Goal: Information Seeking & Learning: Find specific page/section

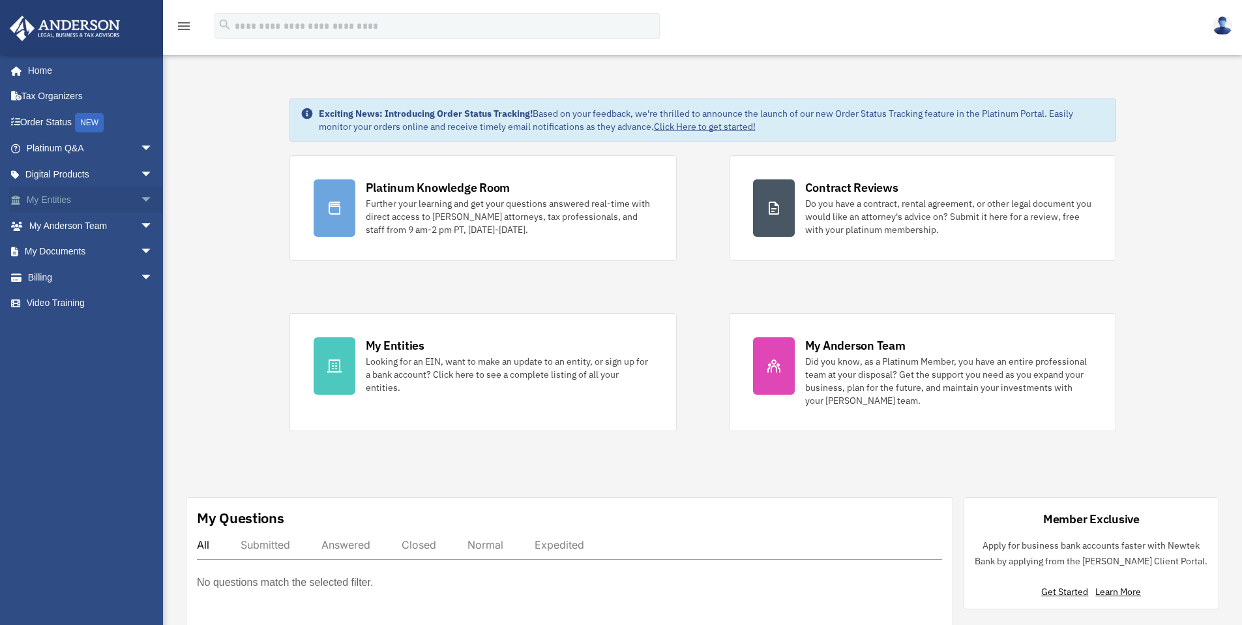
click at [54, 207] on link "My Entities arrow_drop_down" at bounding box center [91, 200] width 164 height 26
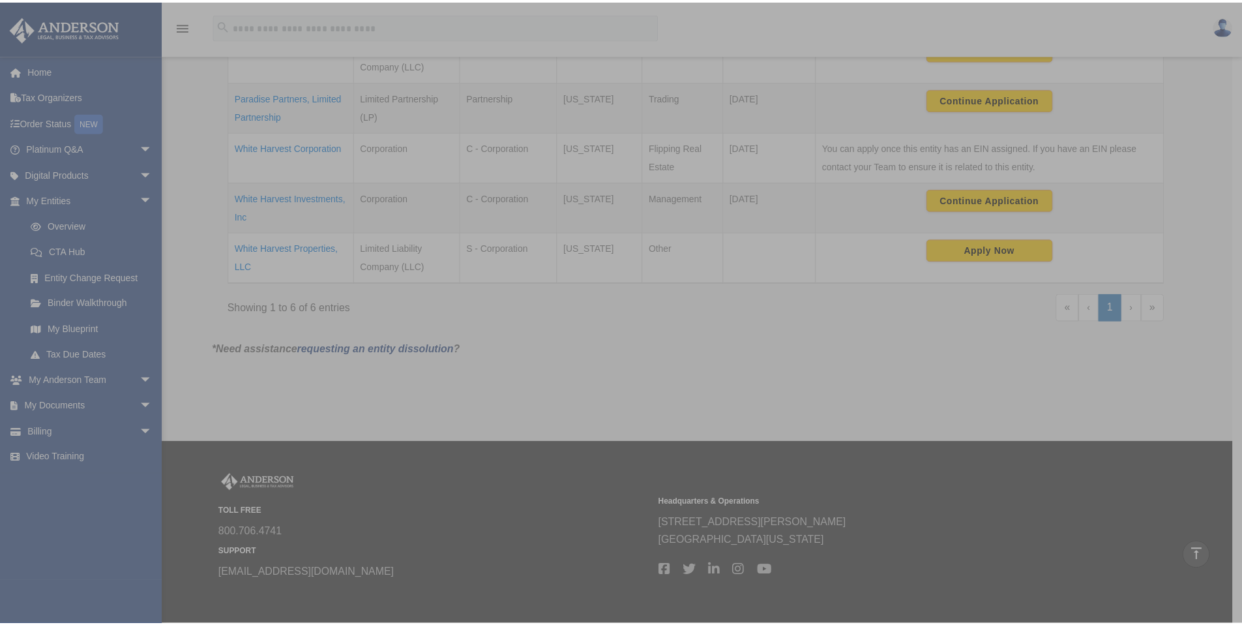
scroll to position [385, 0]
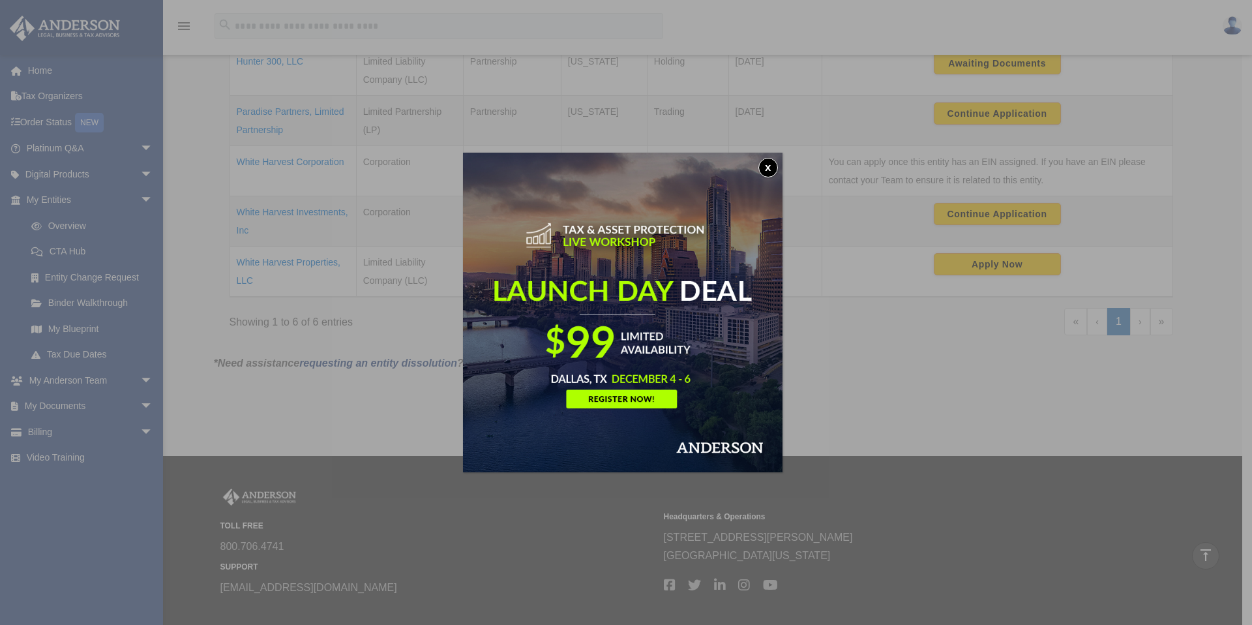
click at [772, 166] on button "x" at bounding box center [768, 168] width 20 height 20
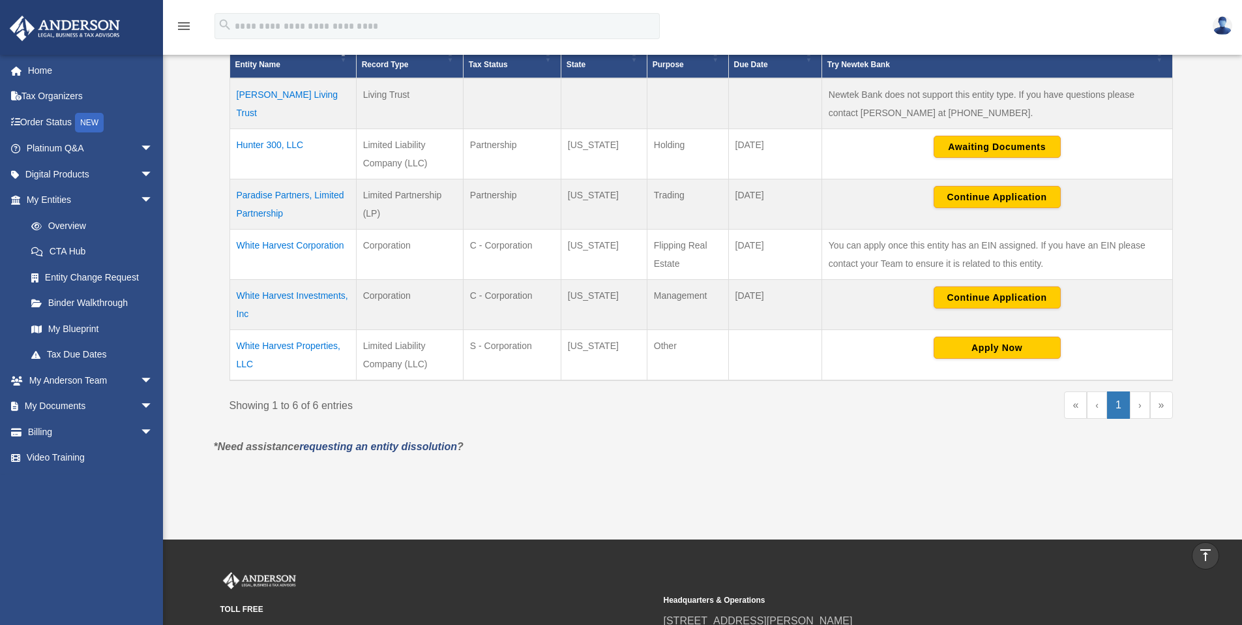
scroll to position [301, 0]
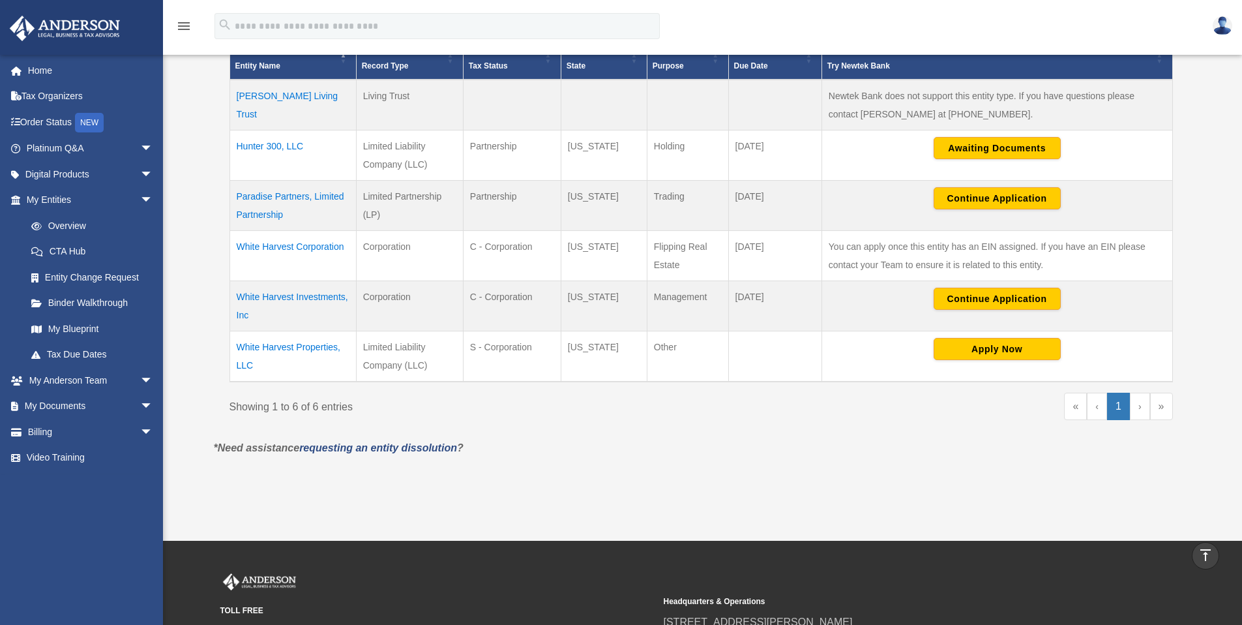
click at [264, 95] on td "Gilbertson Living Trust" at bounding box center [292, 105] width 126 height 51
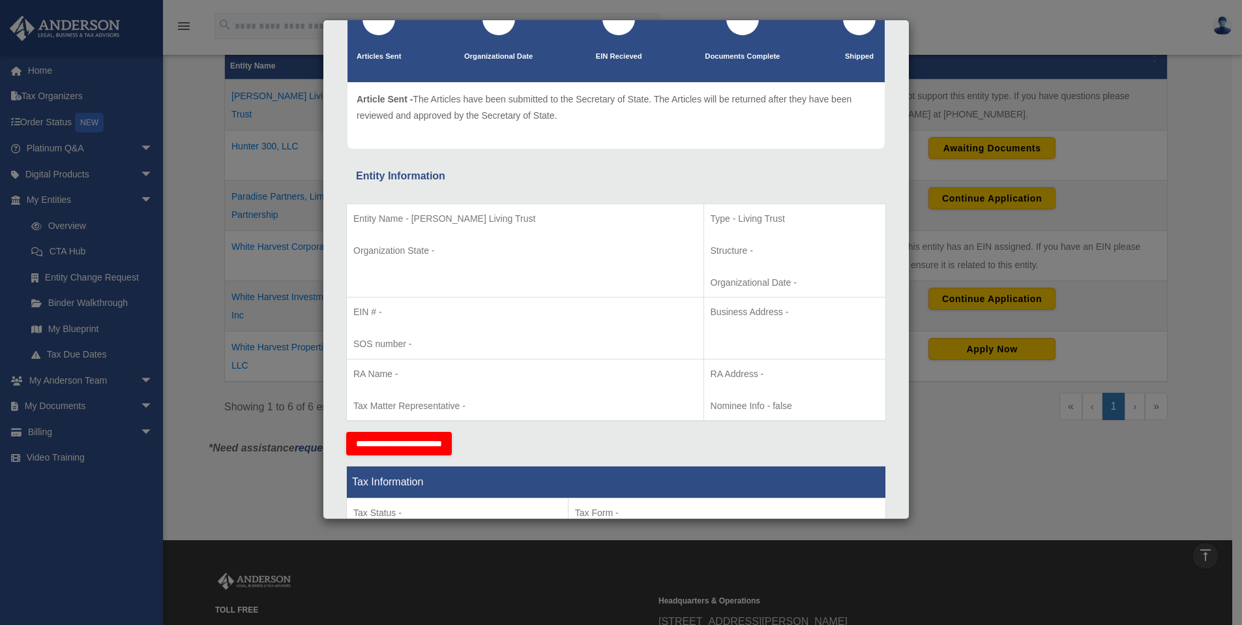
scroll to position [0, 0]
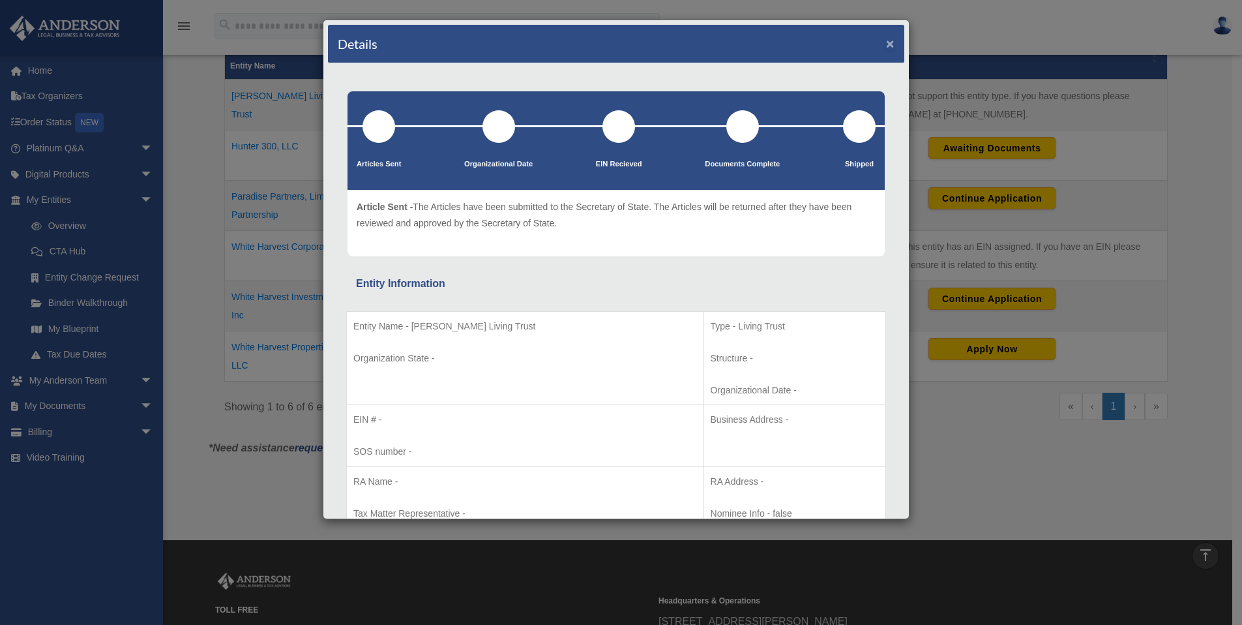
click at [886, 42] on button "×" at bounding box center [890, 44] width 8 height 14
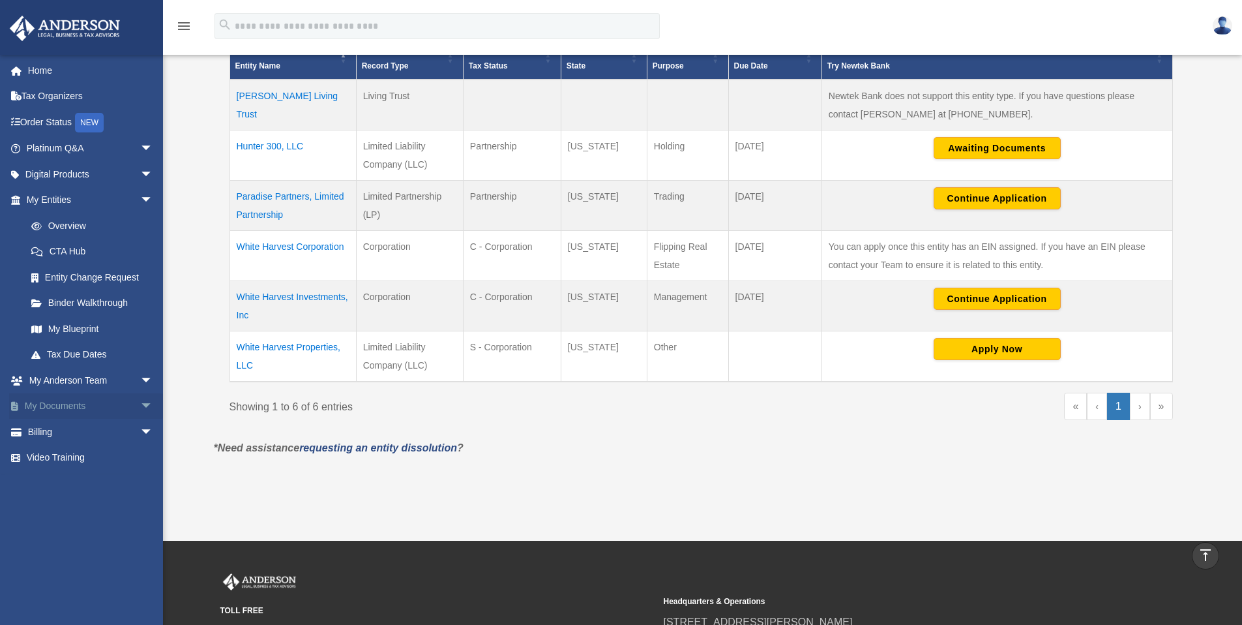
click at [61, 409] on link "My Documents arrow_drop_down" at bounding box center [91, 406] width 164 height 26
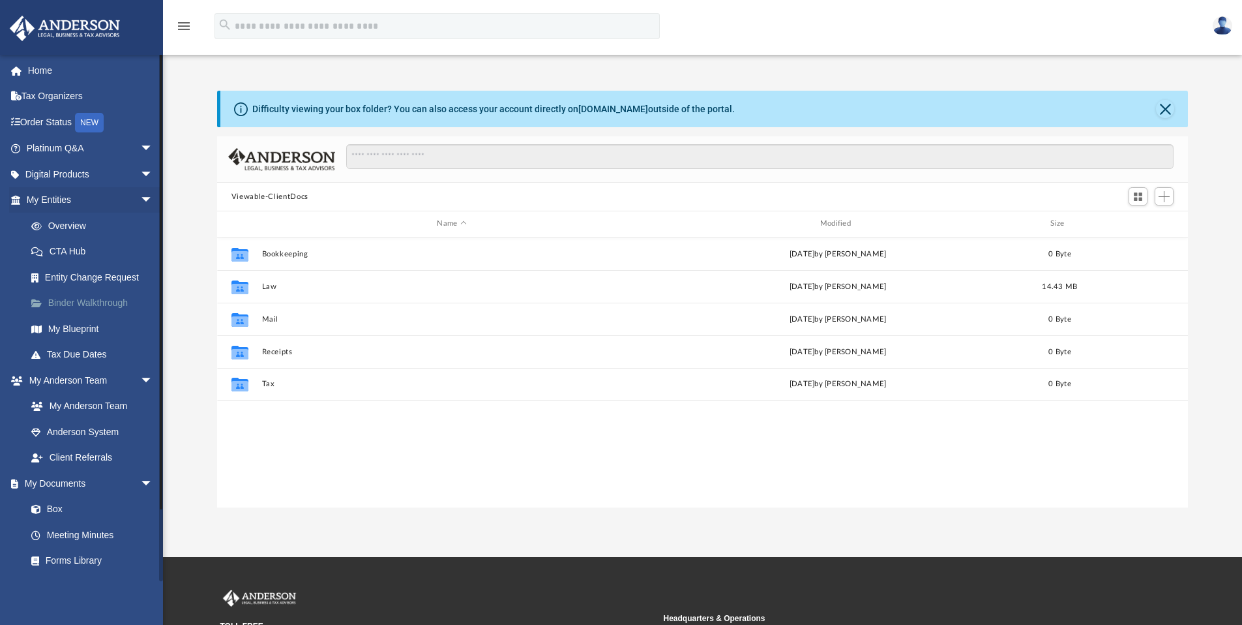
scroll to position [287, 961]
click at [59, 329] on link "My Blueprint" at bounding box center [95, 329] width 155 height 26
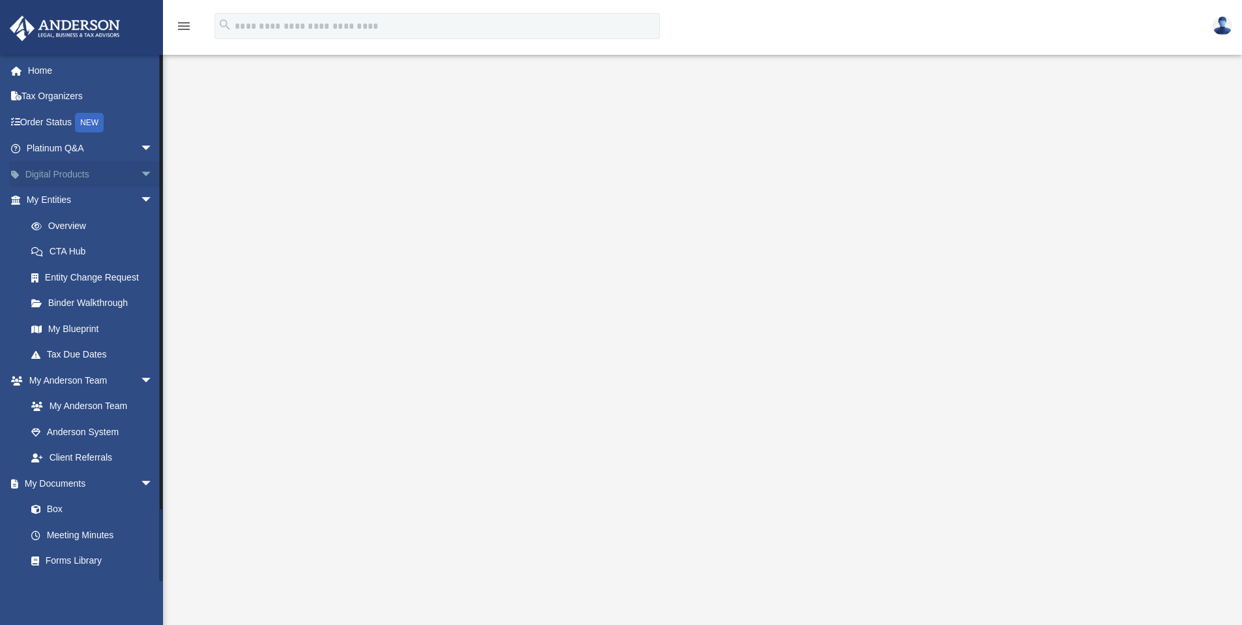
click at [140, 169] on span "arrow_drop_down" at bounding box center [153, 174] width 26 height 27
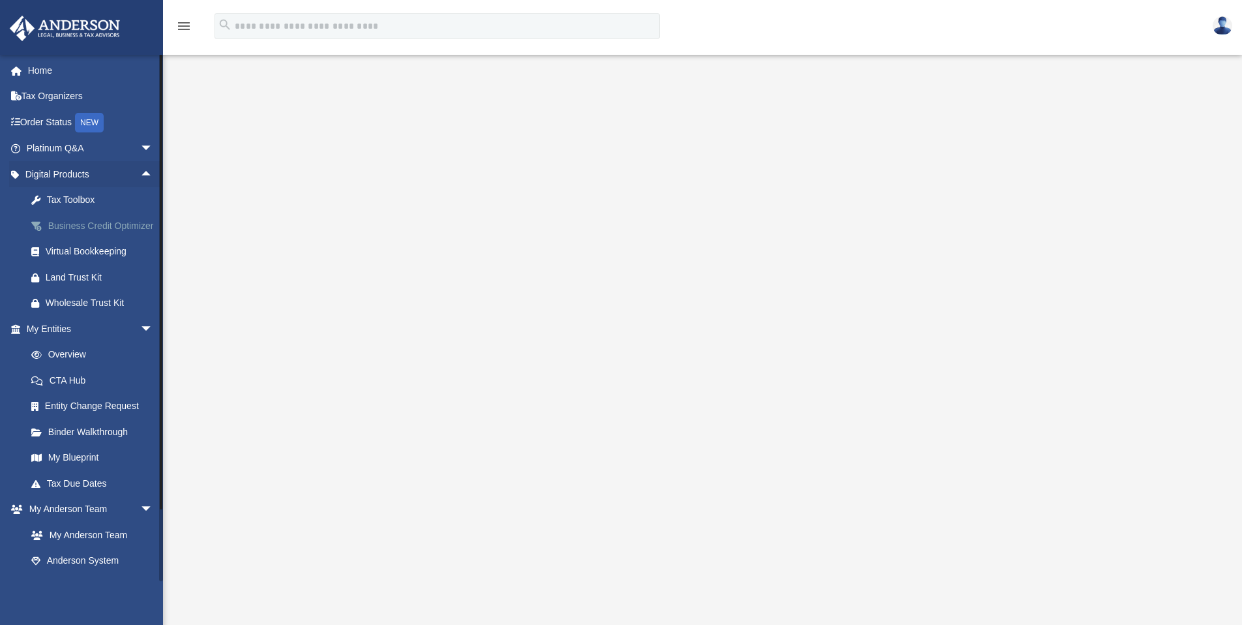
click at [73, 226] on div "Business Credit Optimizer" at bounding box center [101, 226] width 111 height 16
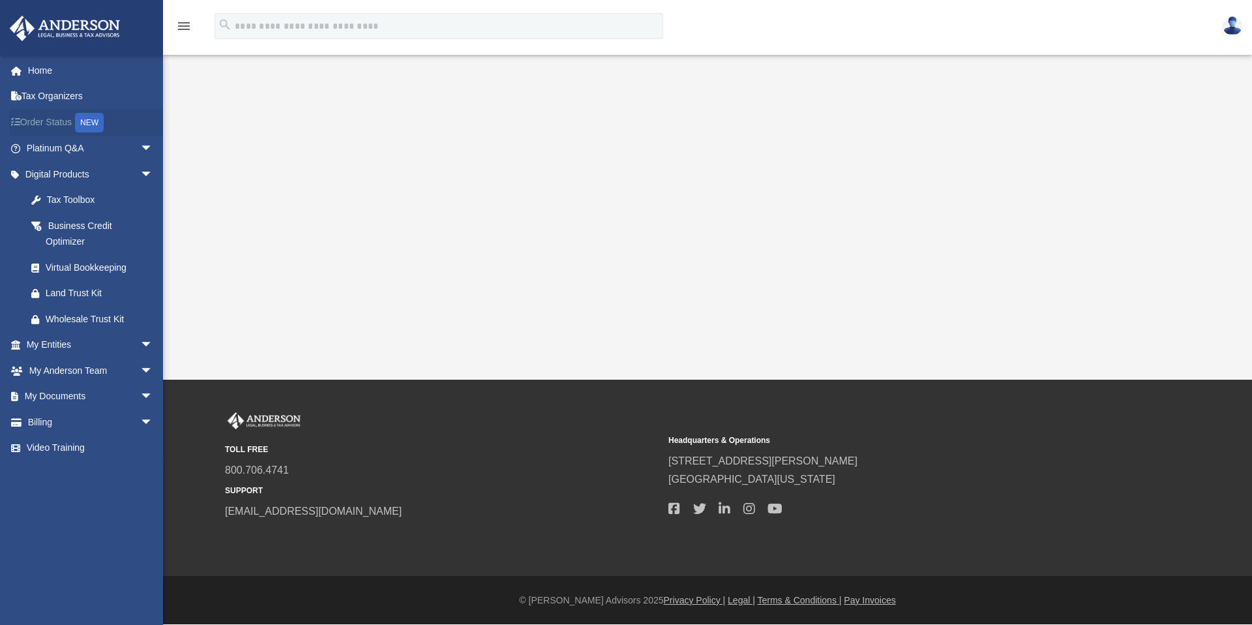
click at [68, 124] on link "Order Status NEW" at bounding box center [91, 122] width 164 height 27
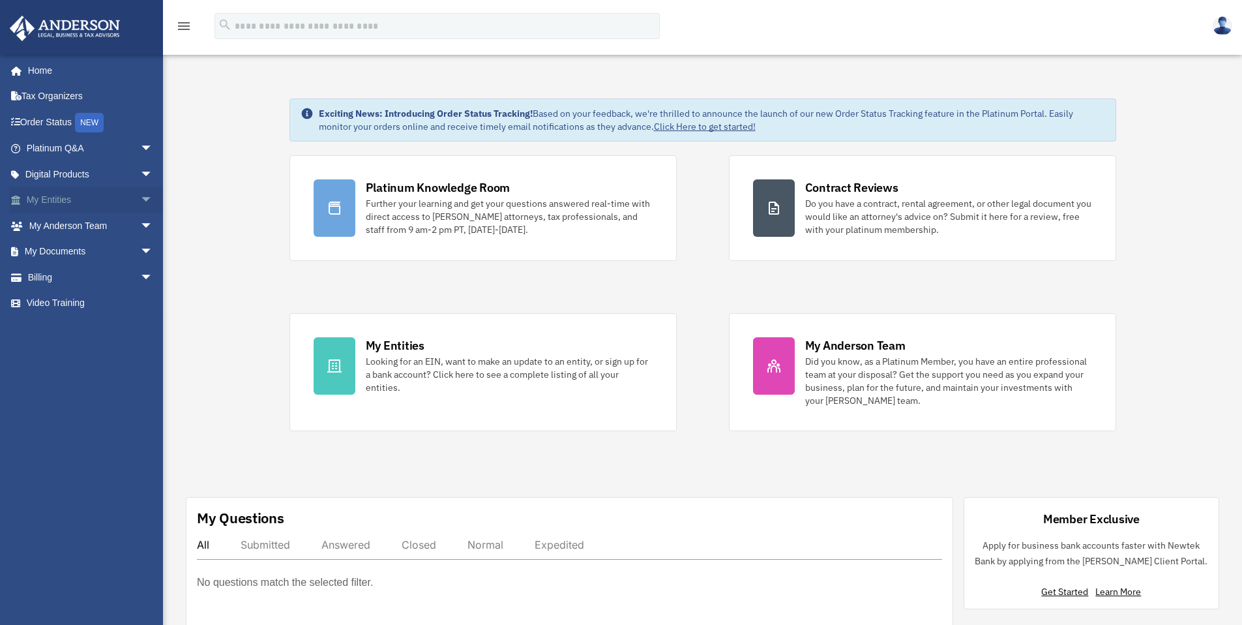
click at [62, 199] on link "My Entities arrow_drop_down" at bounding box center [91, 200] width 164 height 26
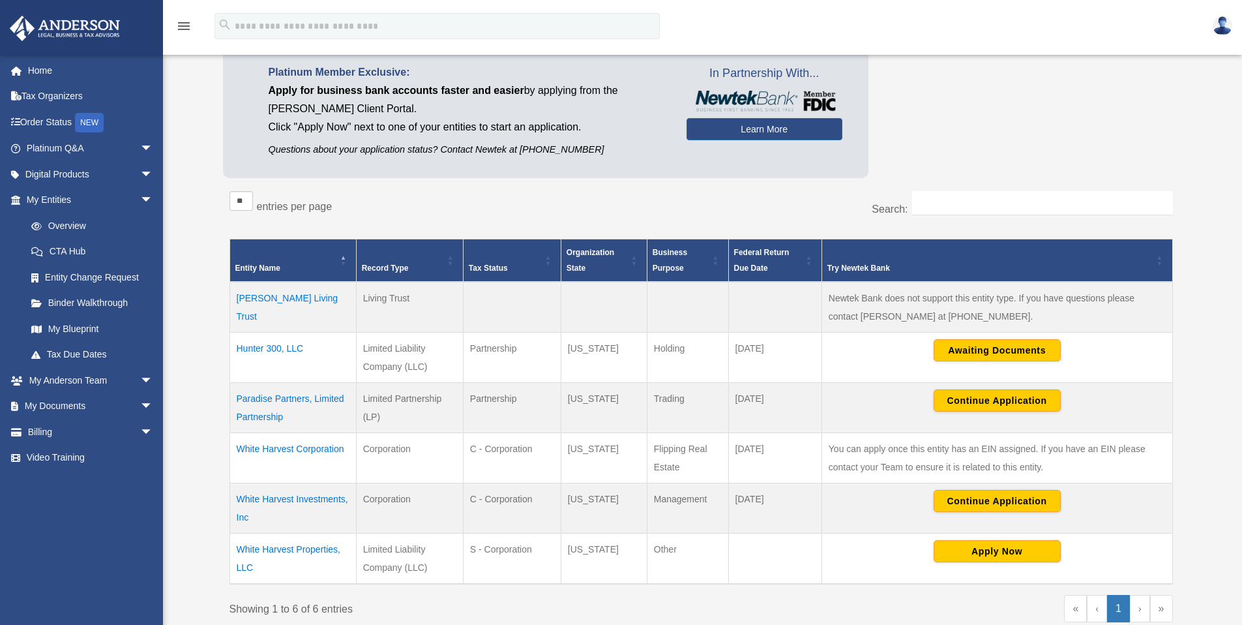
scroll to position [99, 0]
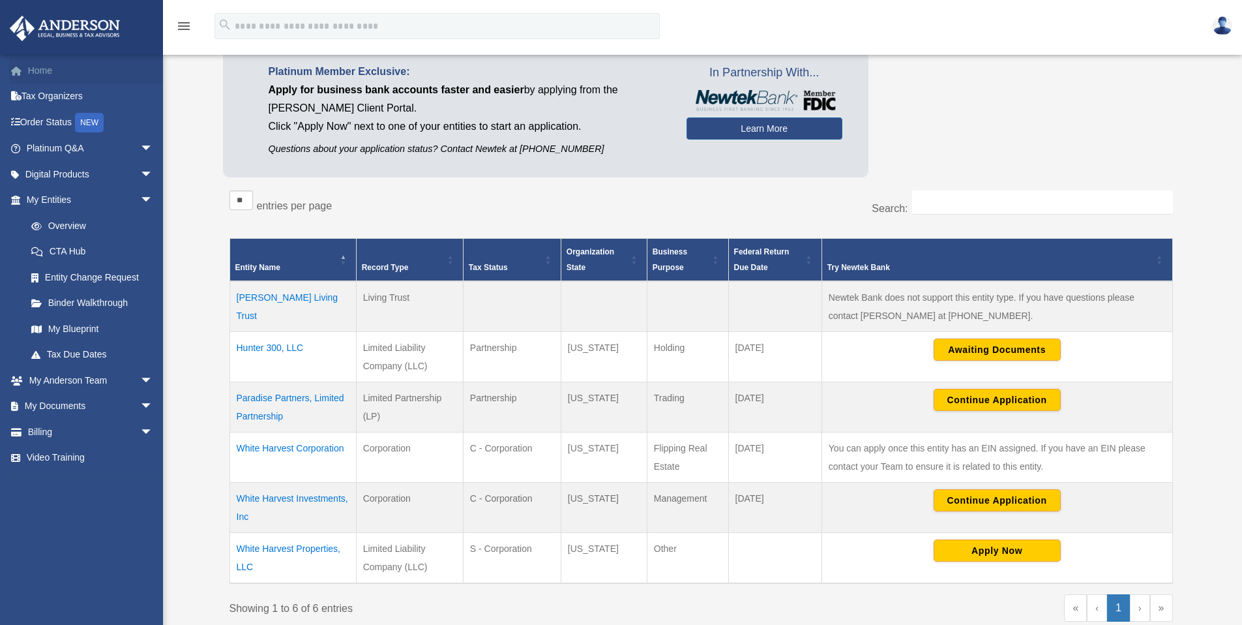
click at [33, 69] on link "Home" at bounding box center [91, 70] width 164 height 26
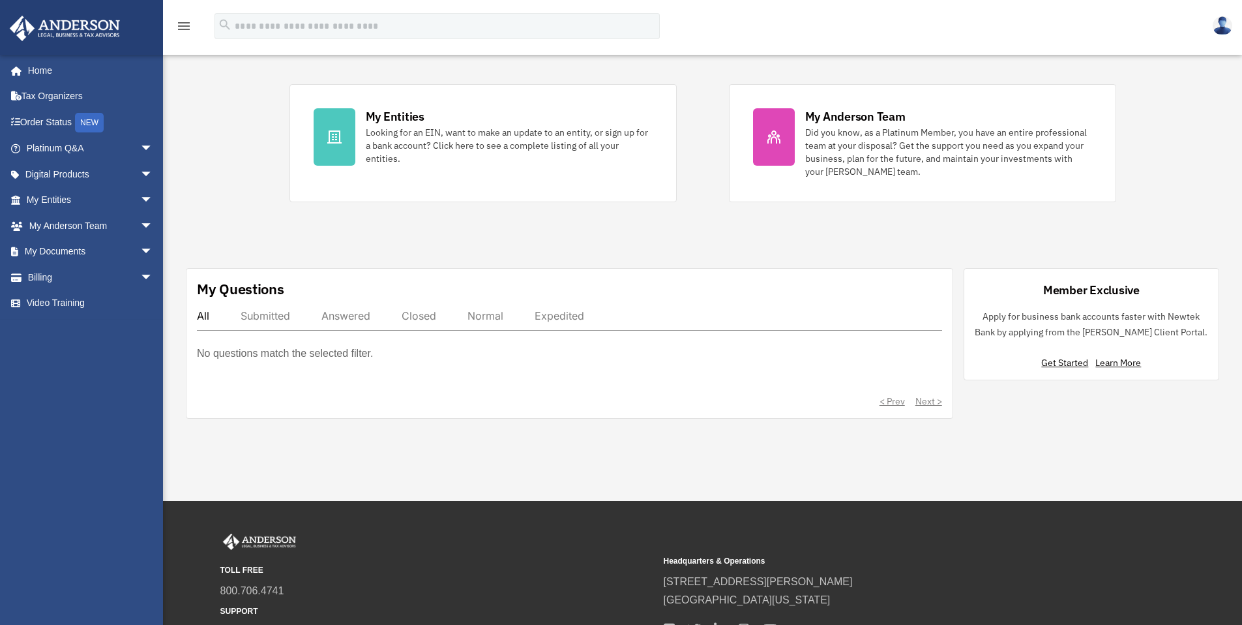
scroll to position [349, 0]
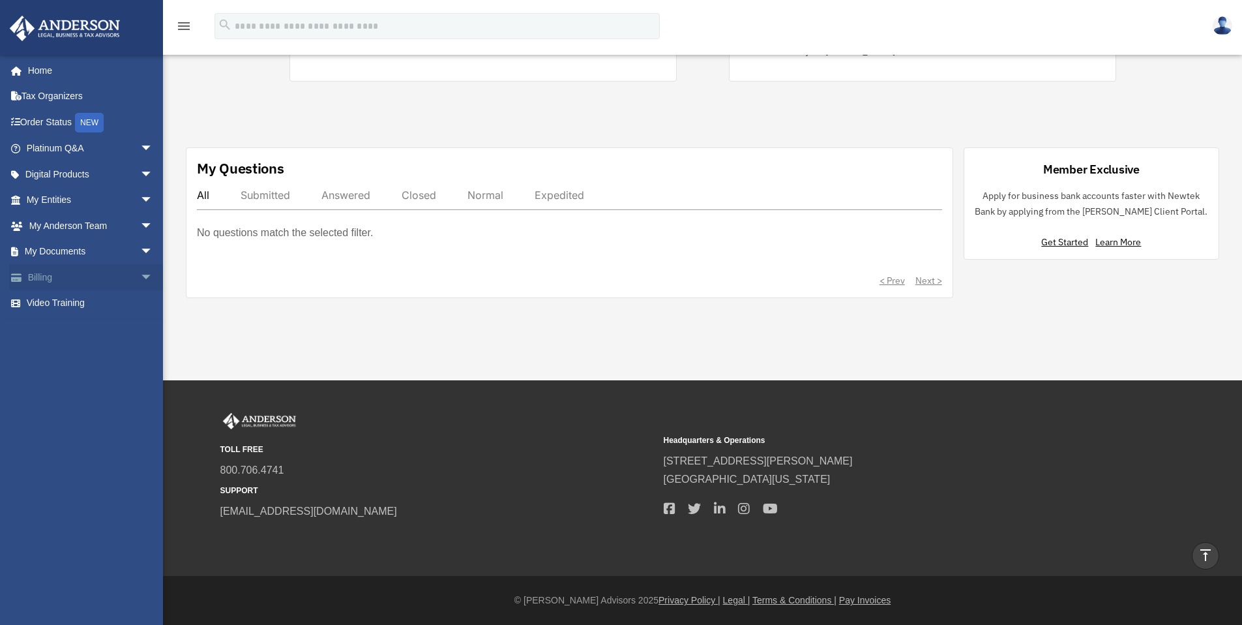
click at [59, 274] on link "Billing arrow_drop_down" at bounding box center [91, 277] width 164 height 26
click at [140, 276] on span "arrow_drop_down" at bounding box center [153, 277] width 26 height 27
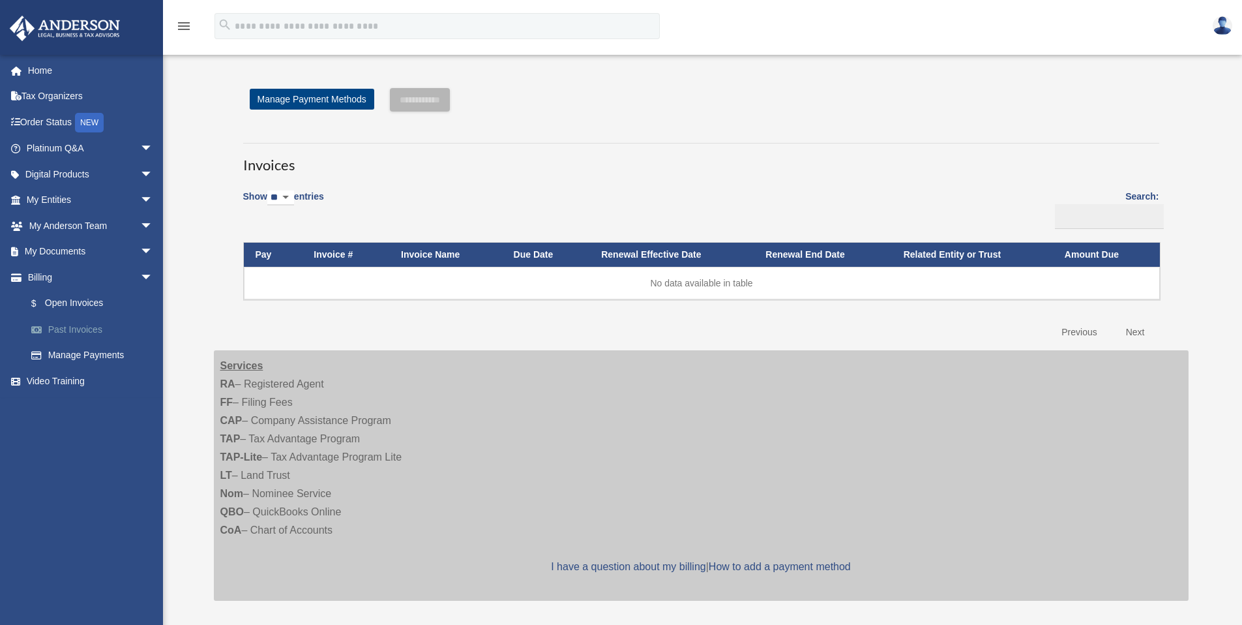
click at [72, 325] on link "Past Invoices" at bounding box center [95, 329] width 155 height 26
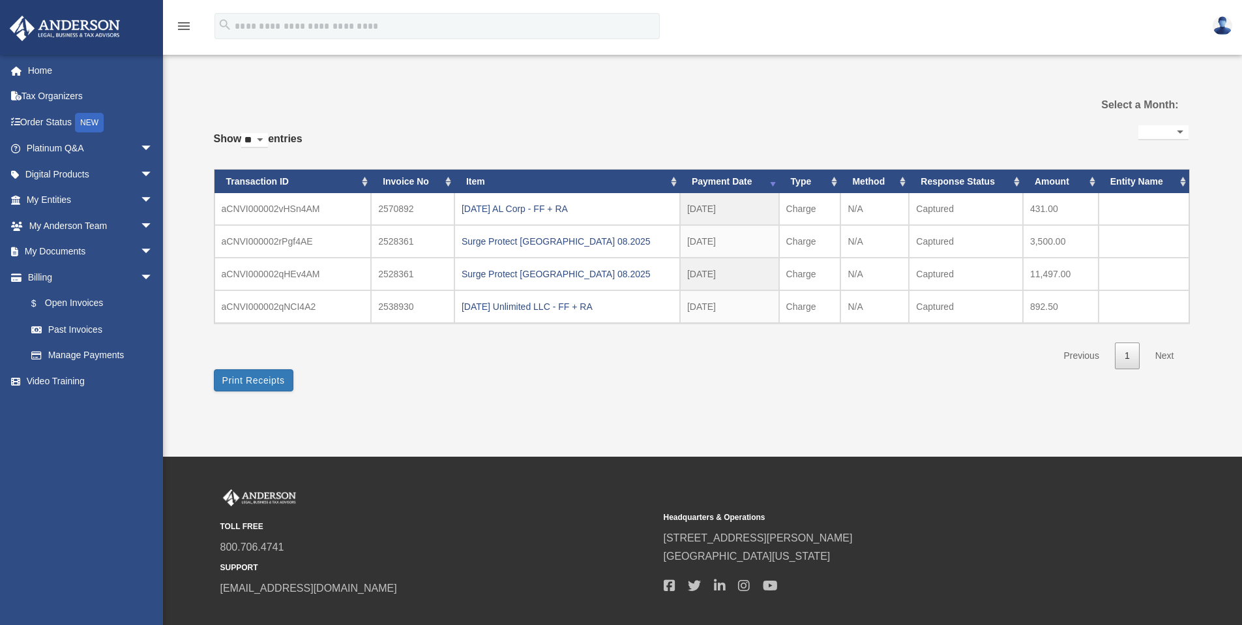
select select
click at [909, 358] on div "**********" at bounding box center [701, 245] width 975 height 247
click at [492, 275] on div "Surge Protect [GEOGRAPHIC_DATA] 08.2025" at bounding box center [567, 274] width 211 height 18
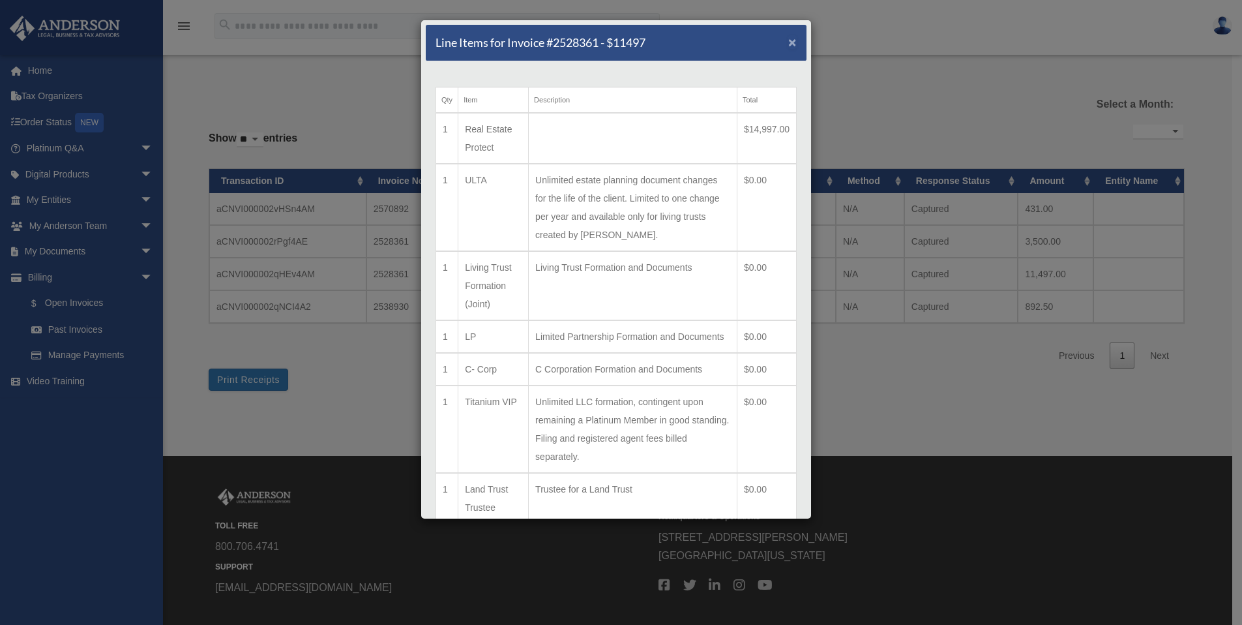
click at [788, 44] on span "×" at bounding box center [792, 42] width 8 height 15
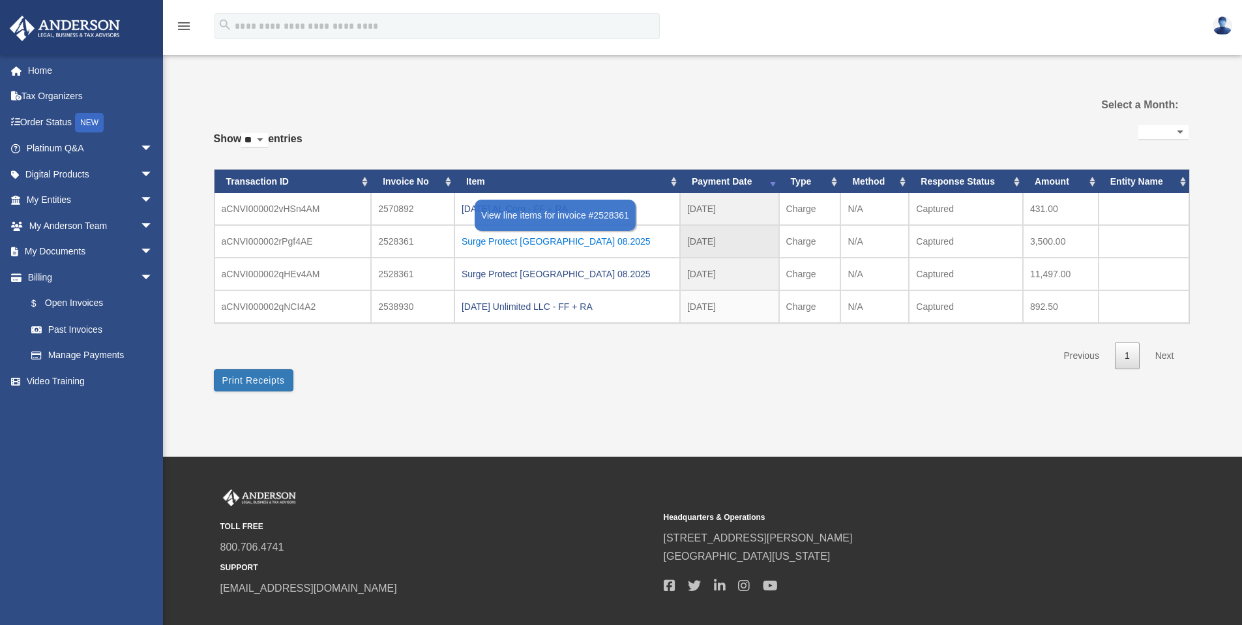
click at [544, 244] on div "Surge Protect Huntsville 08.2025" at bounding box center [567, 241] width 211 height 18
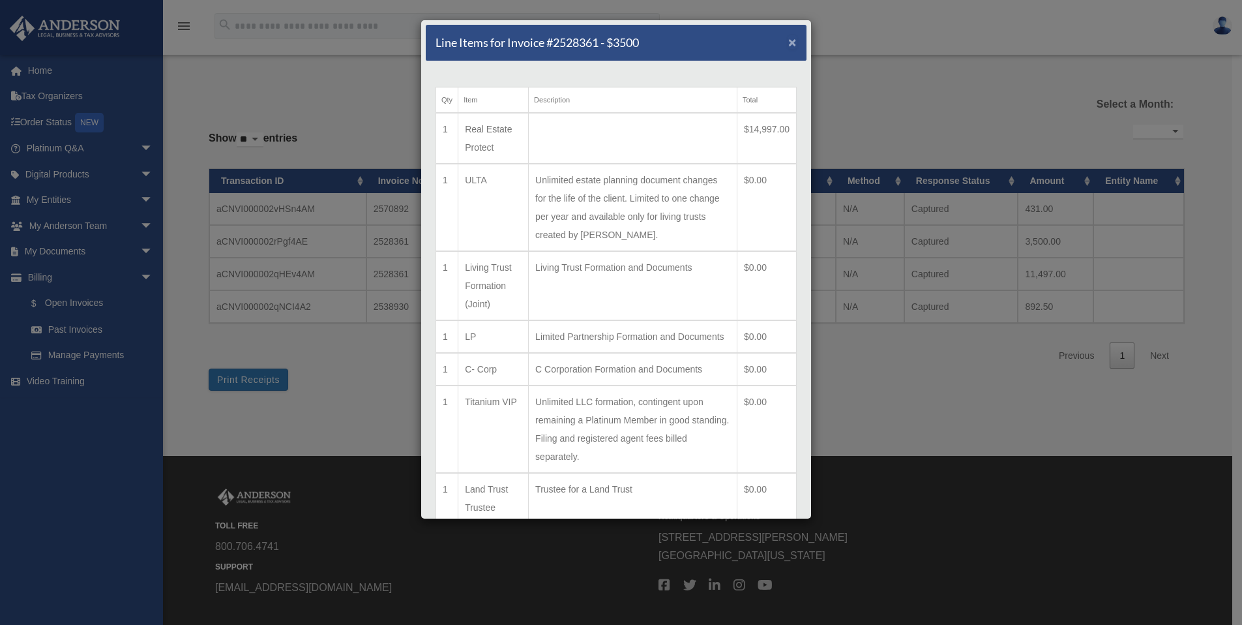
click at [788, 42] on span "×" at bounding box center [792, 42] width 8 height 15
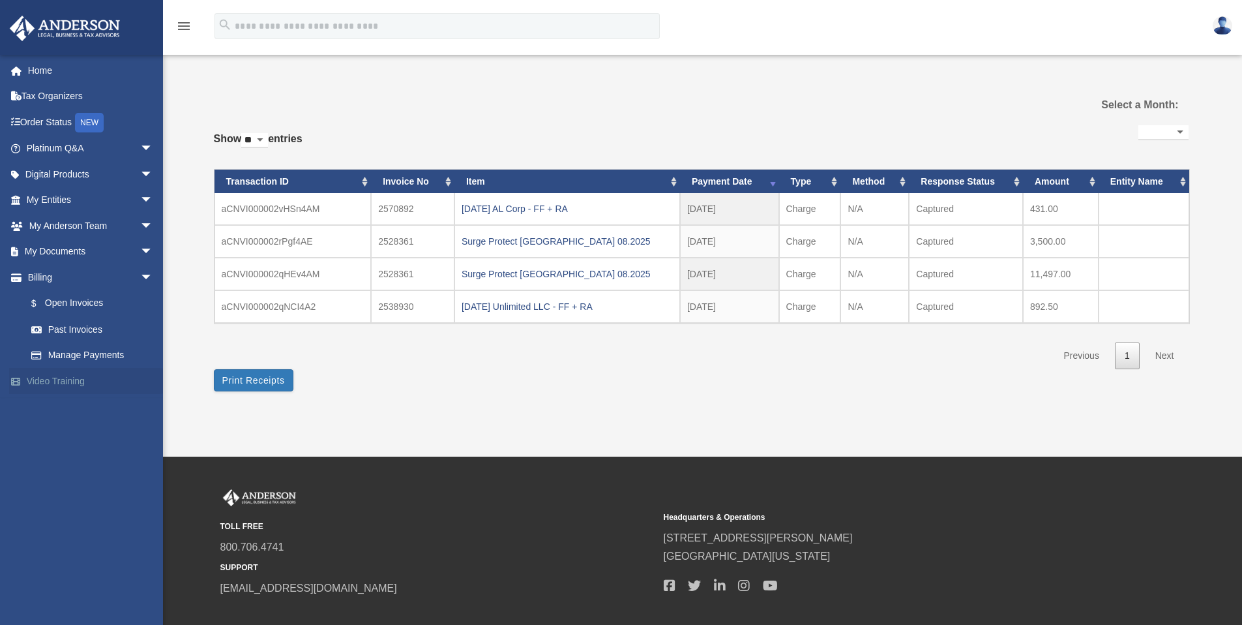
click at [70, 384] on link "Video Training" at bounding box center [91, 381] width 164 height 26
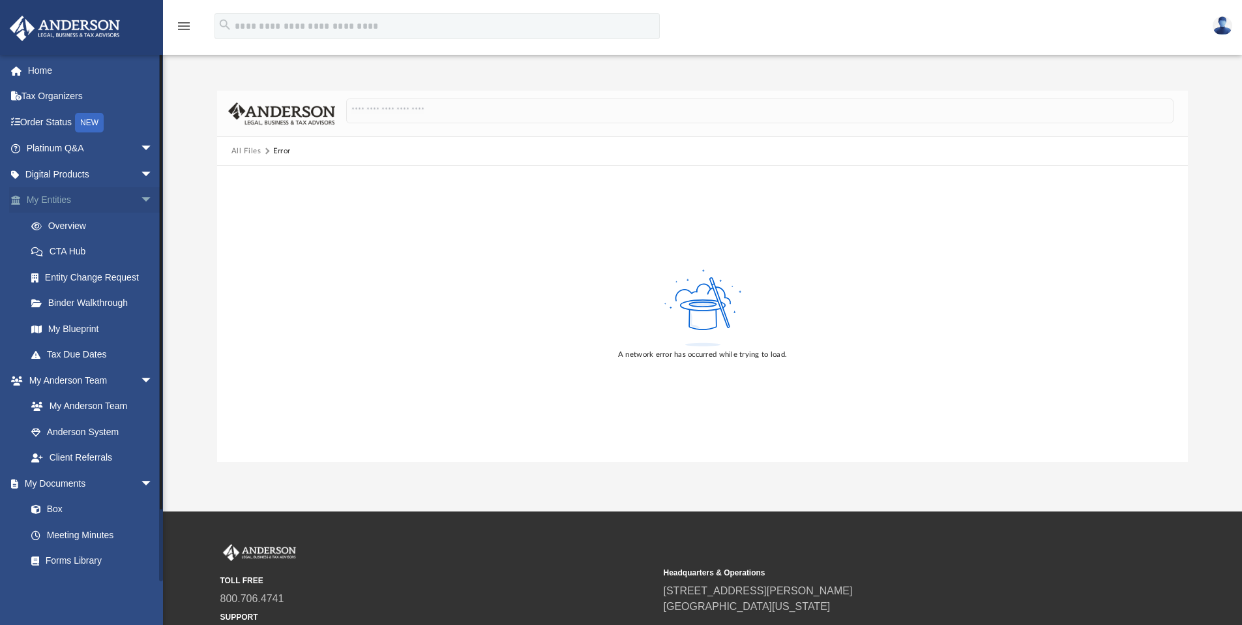
click at [140, 199] on span "arrow_drop_down" at bounding box center [153, 200] width 26 height 27
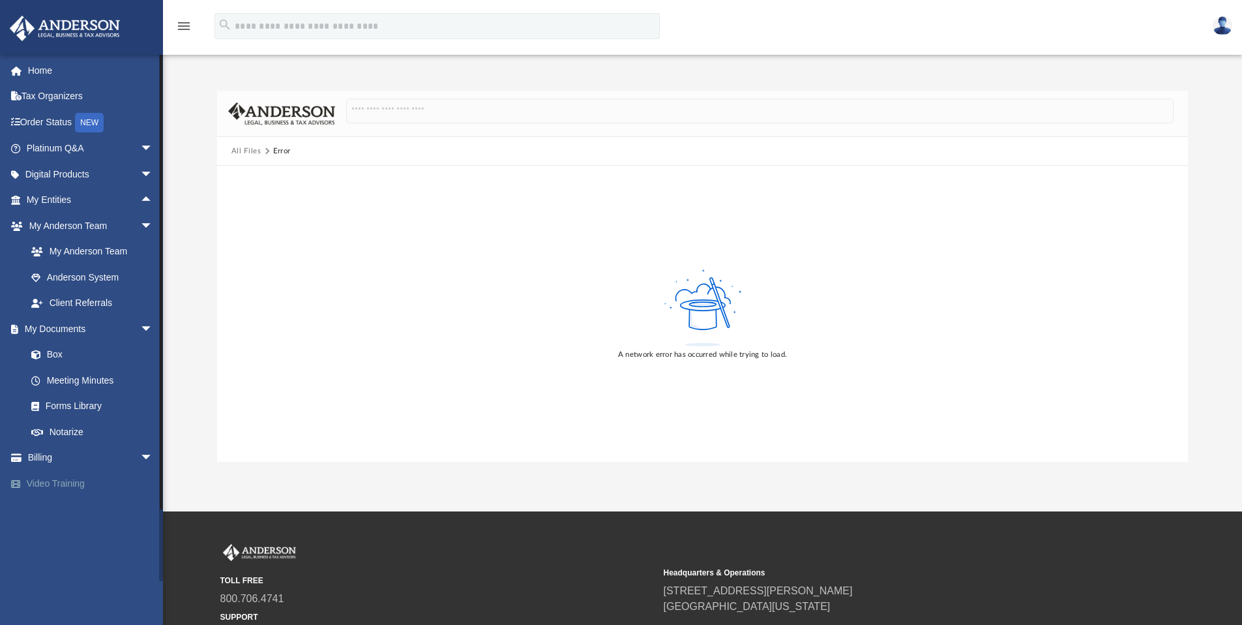
click at [59, 483] on link "Video Training" at bounding box center [91, 483] width 164 height 26
click at [53, 482] on link "Video Training" at bounding box center [91, 483] width 164 height 26
click at [67, 42] on link at bounding box center [81, 26] width 164 height 55
click at [70, 26] on img at bounding box center [65, 28] width 118 height 25
click at [40, 68] on link "Home" at bounding box center [91, 70] width 164 height 26
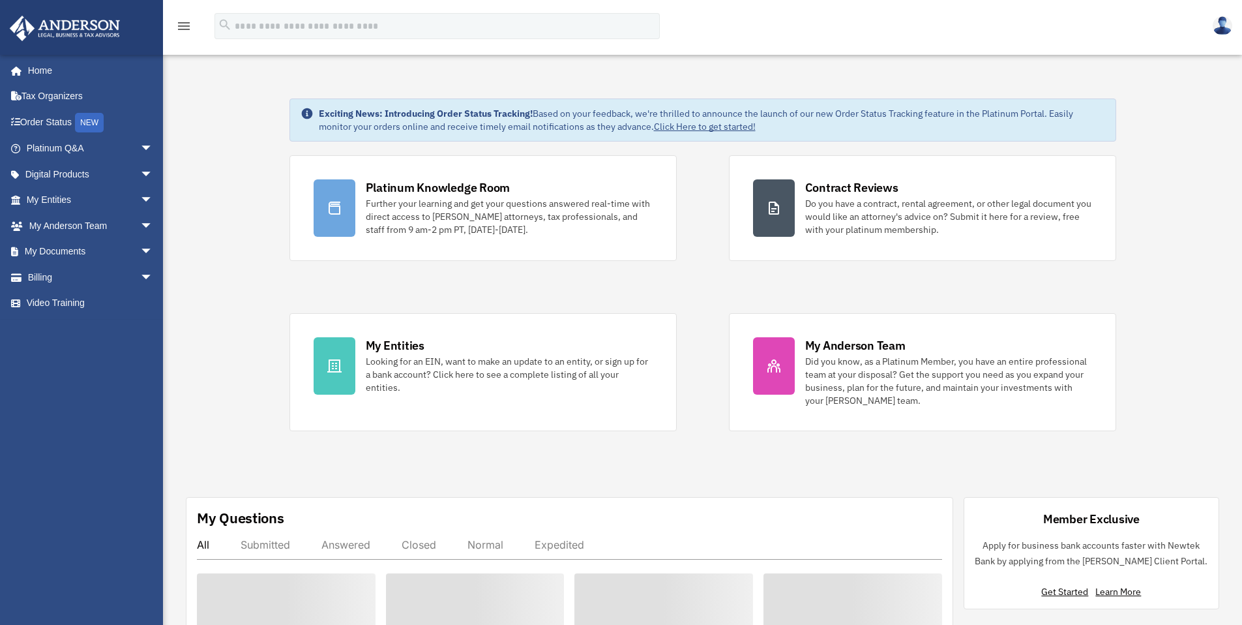
scroll to position [70, 0]
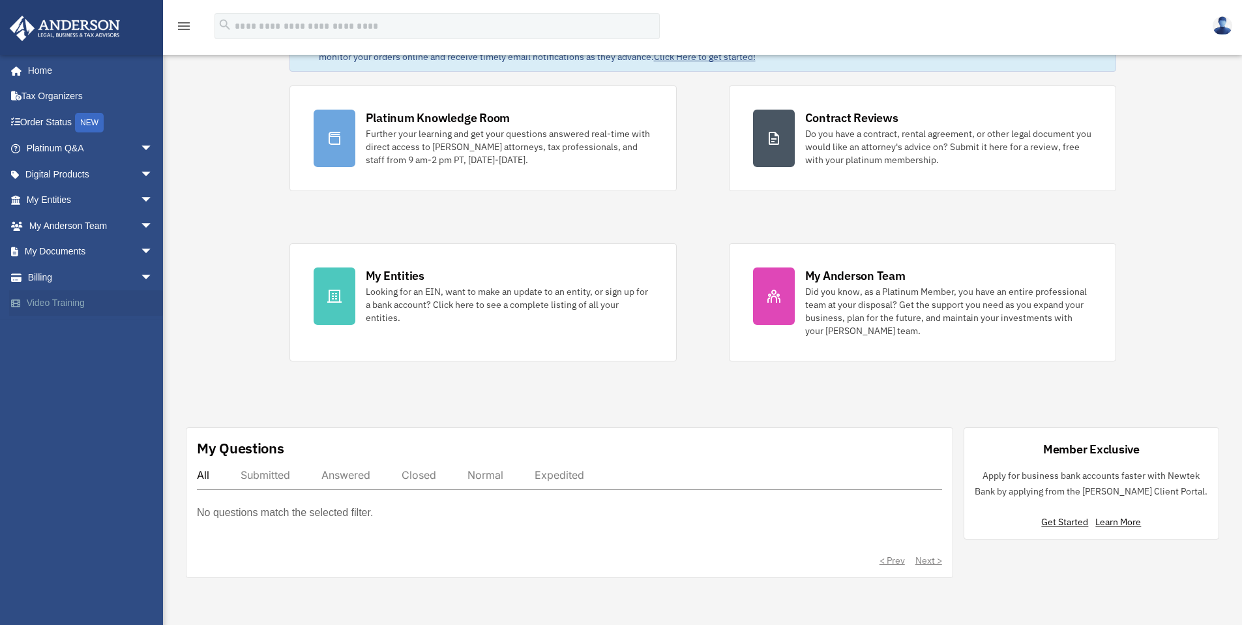
click at [68, 302] on link "Video Training" at bounding box center [91, 303] width 164 height 26
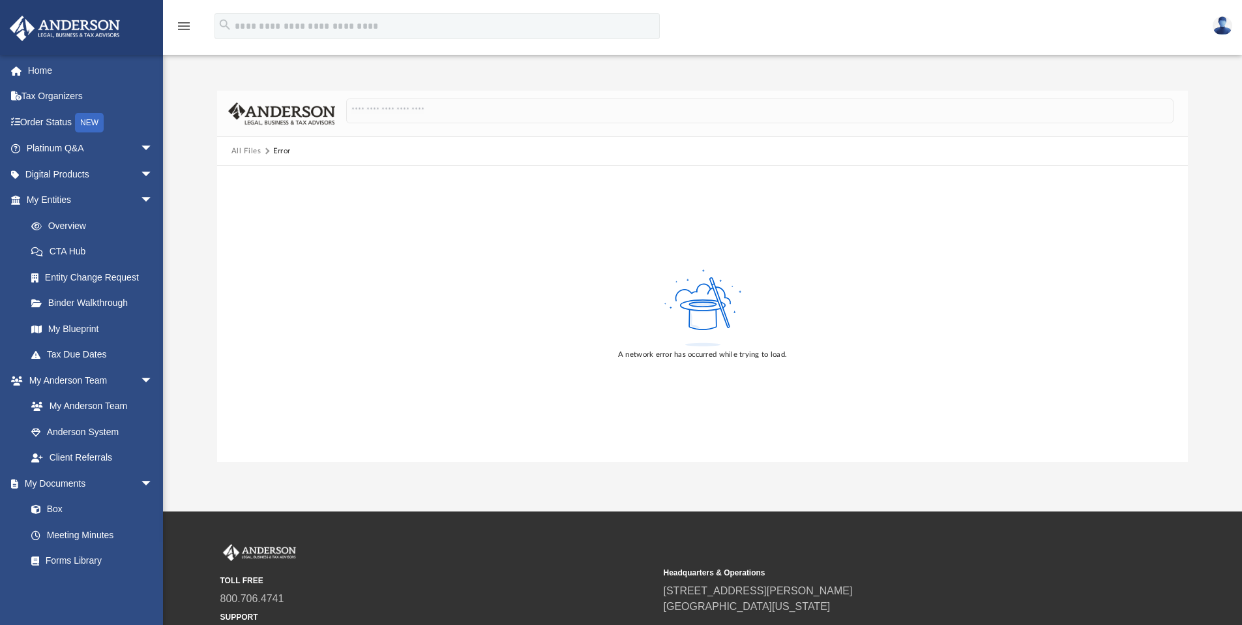
click at [244, 151] on button "All Files" at bounding box center [246, 151] width 30 height 12
click at [140, 477] on span "arrow_drop_down" at bounding box center [153, 483] width 26 height 27
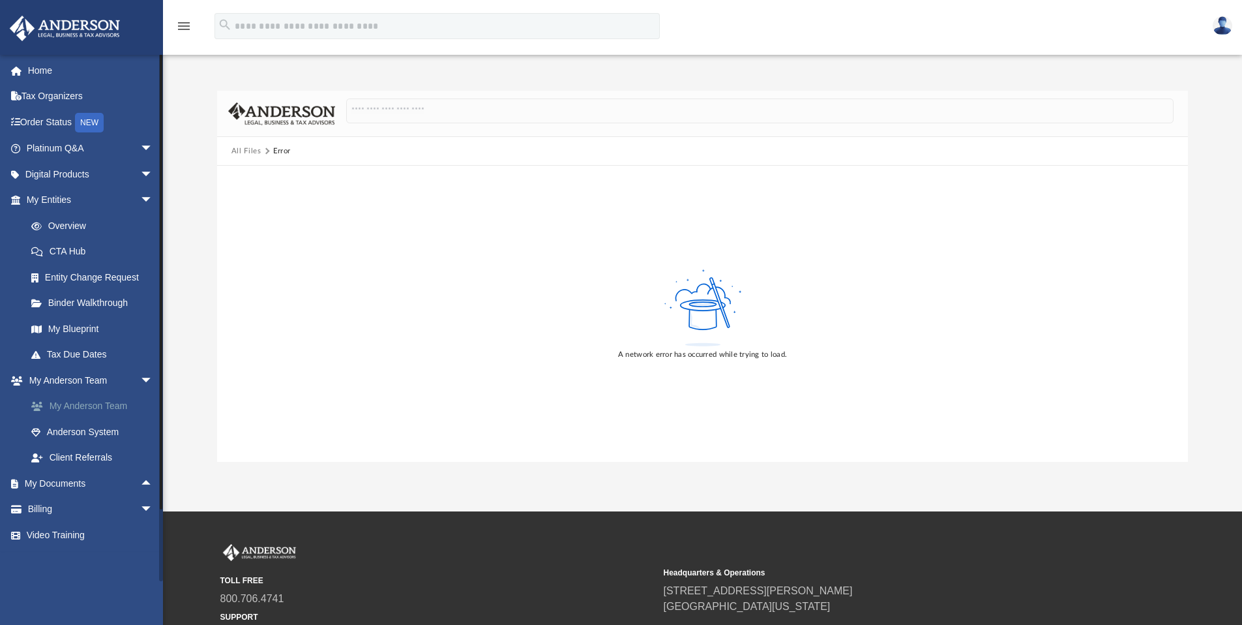
click at [101, 407] on link "My Anderson Team" at bounding box center [95, 406] width 155 height 26
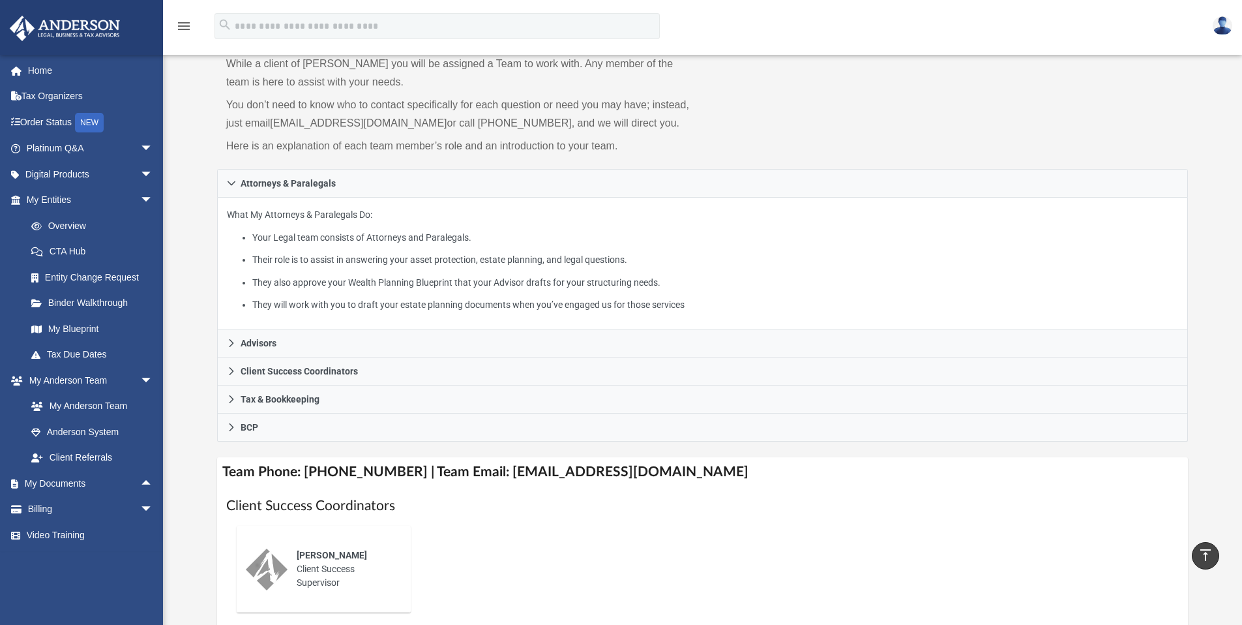
scroll to position [64, 0]
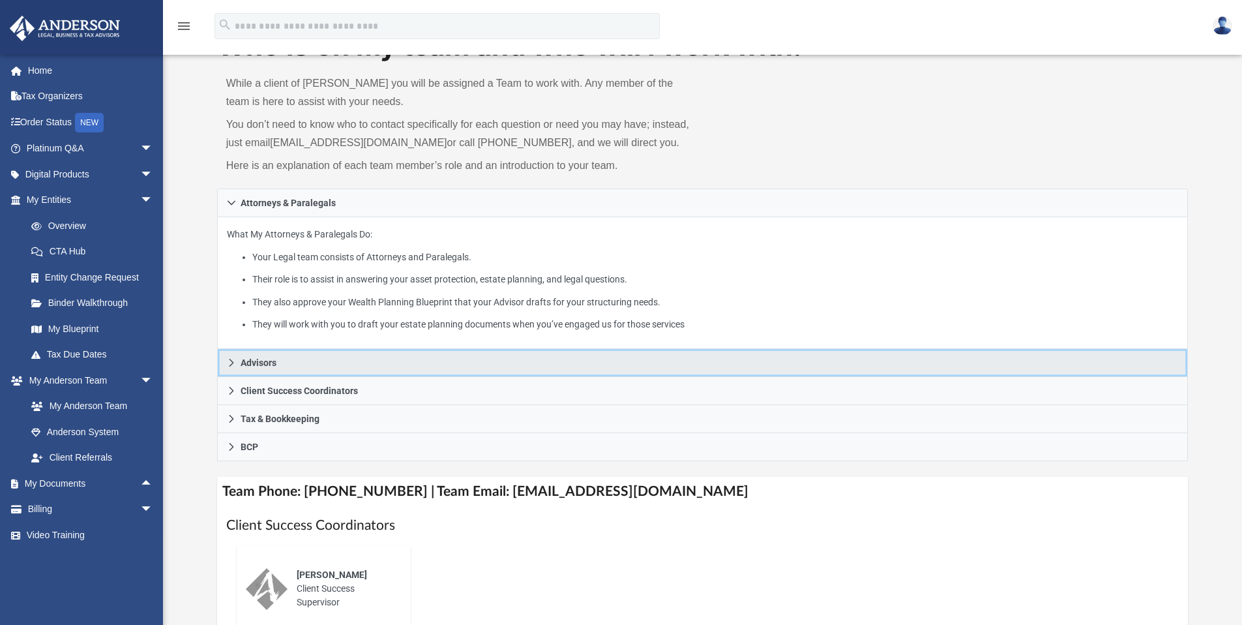
click at [228, 364] on icon at bounding box center [231, 362] width 9 height 9
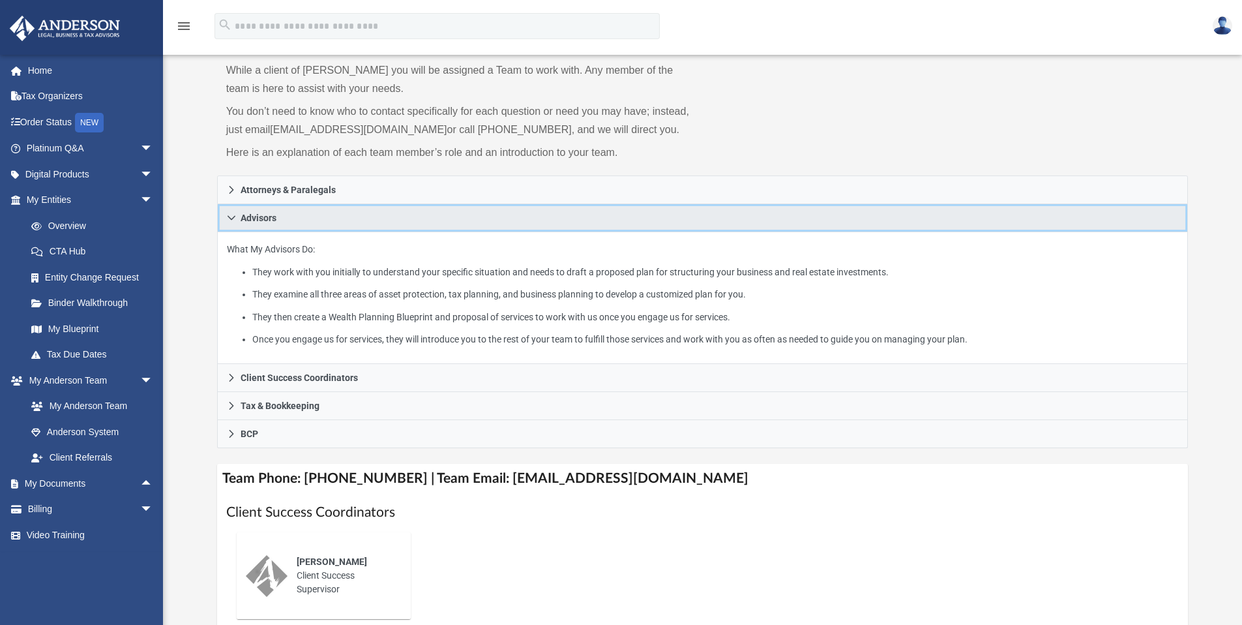
scroll to position [87, 0]
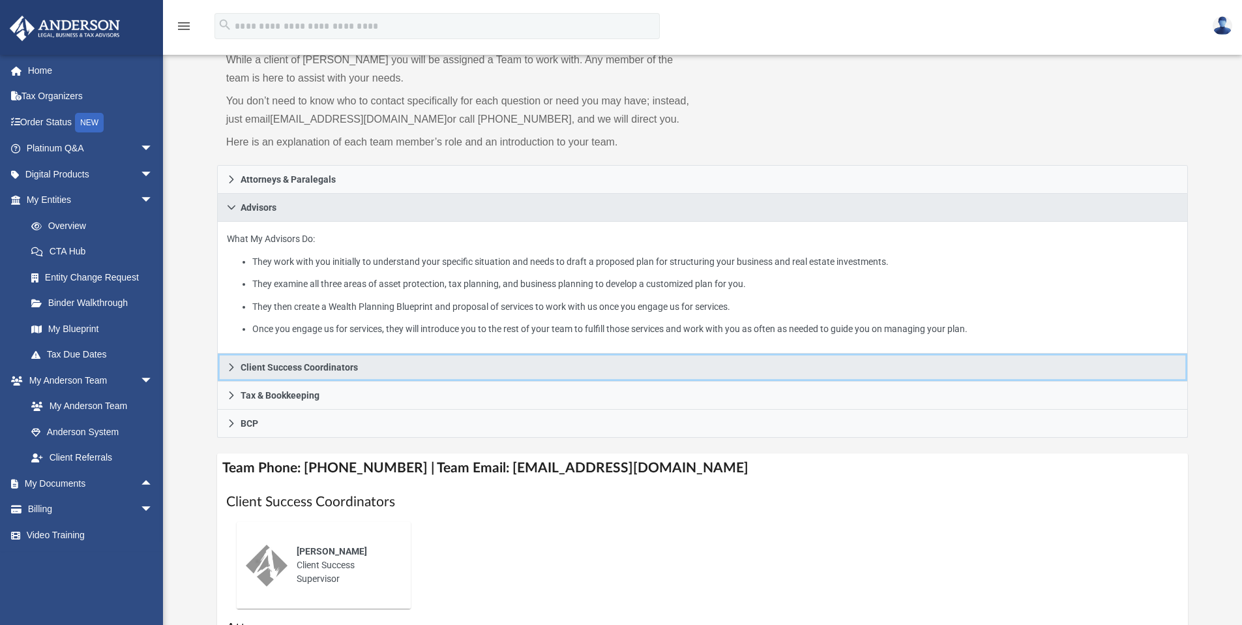
click at [230, 364] on icon at bounding box center [231, 367] width 5 height 8
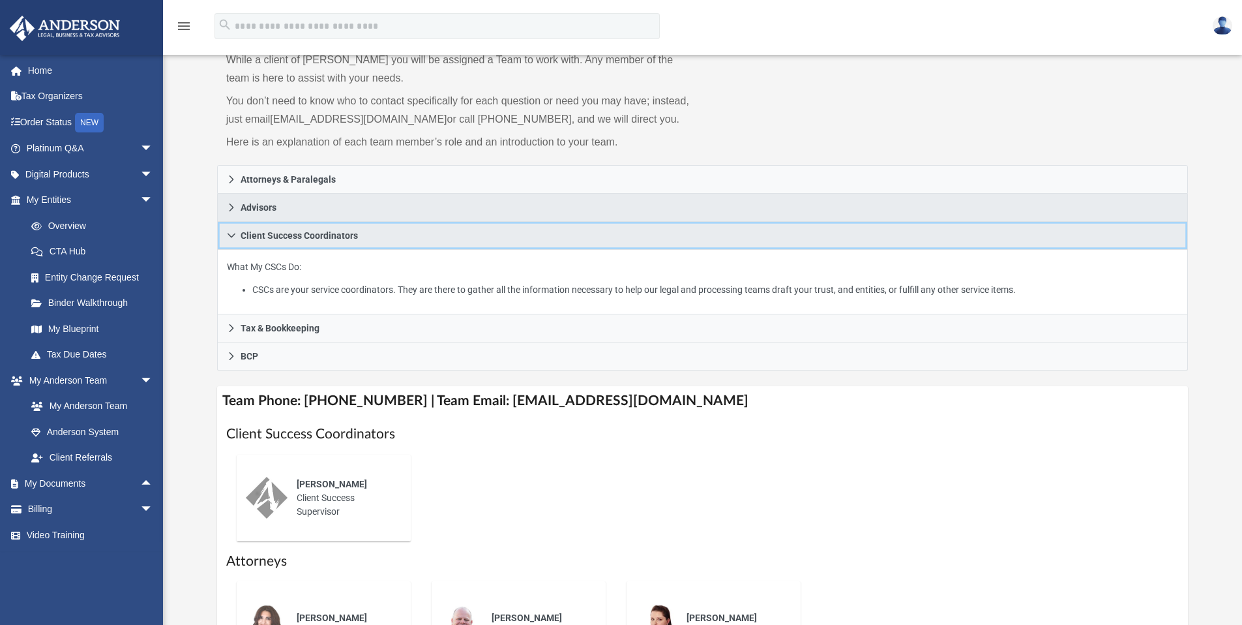
click at [231, 236] on icon at bounding box center [232, 235] width 8 height 5
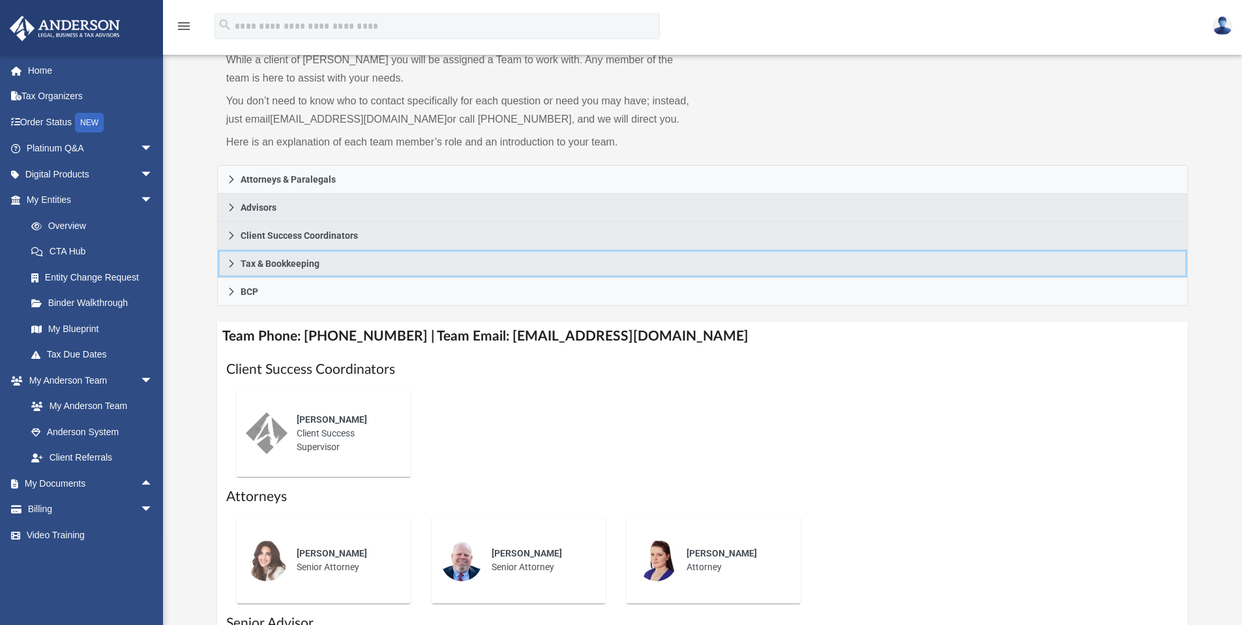
click at [232, 264] on icon at bounding box center [231, 263] width 5 height 8
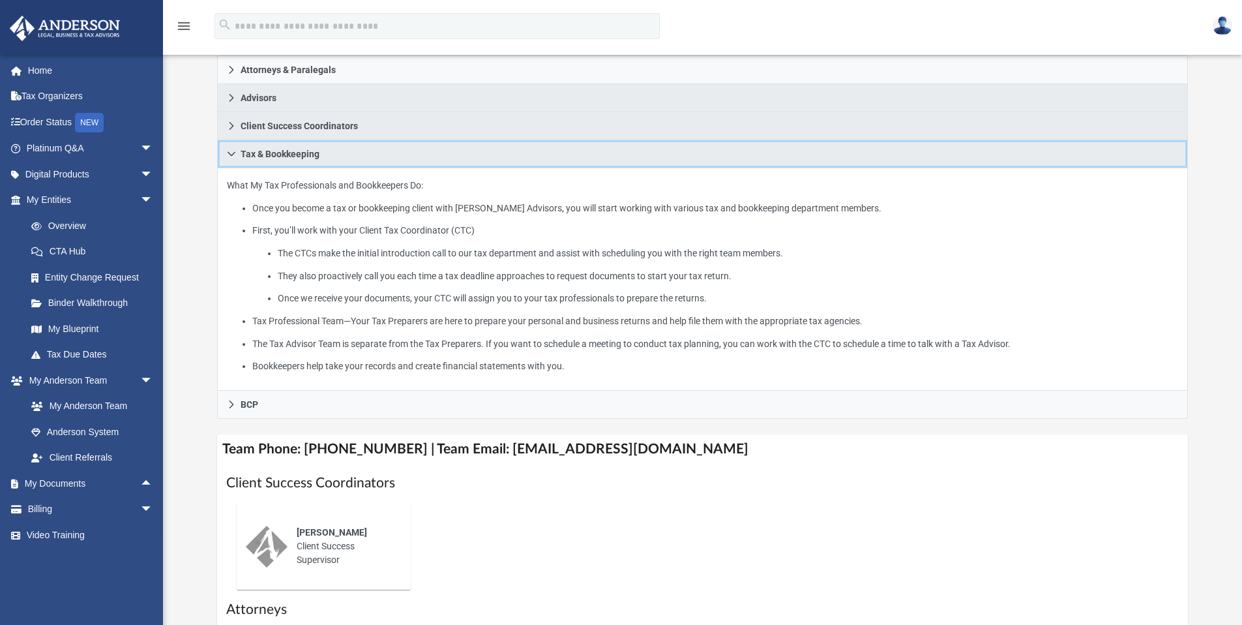
scroll to position [213, 0]
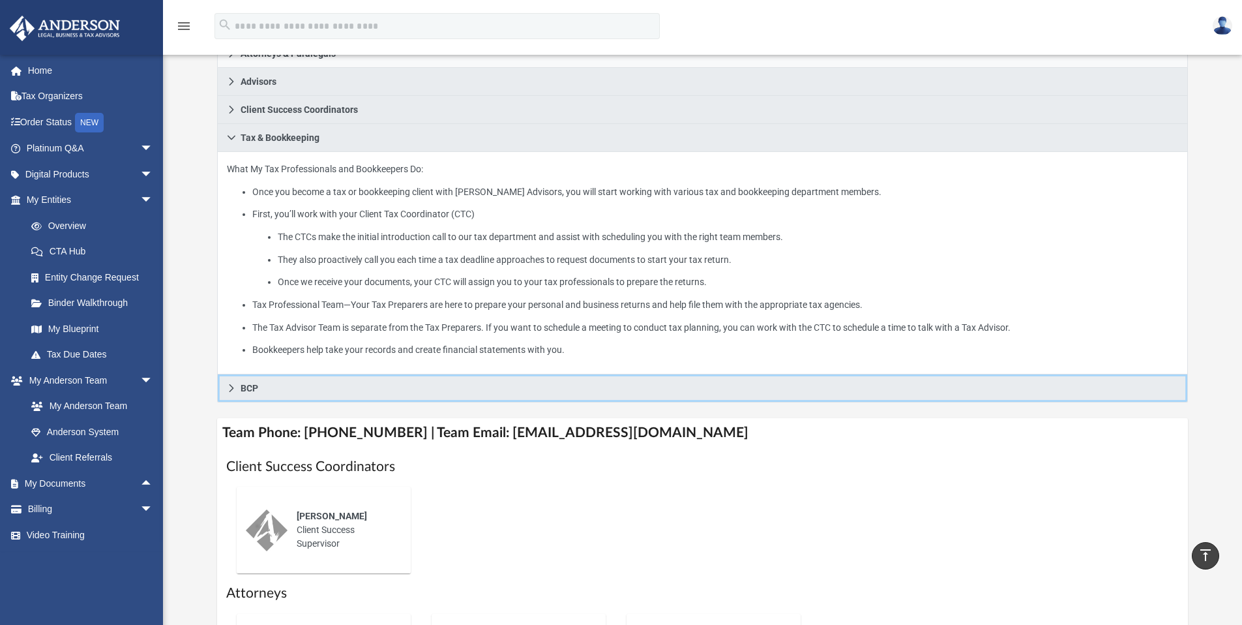
click at [241, 389] on span "BCP" at bounding box center [250, 387] width 18 height 9
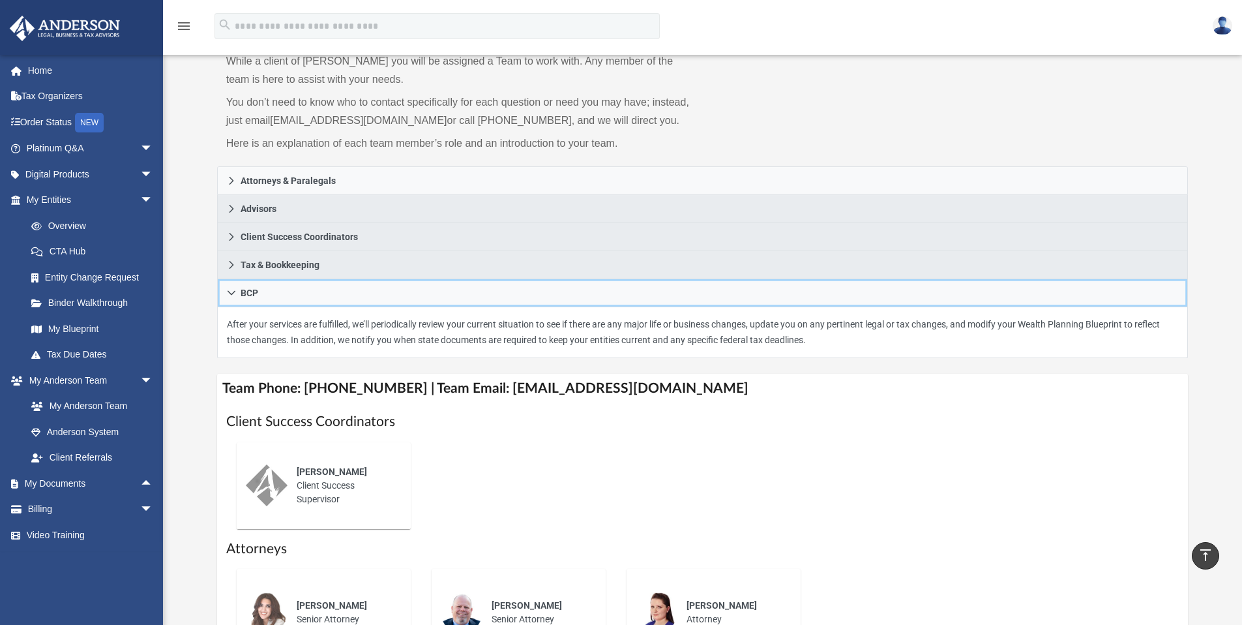
scroll to position [19, 0]
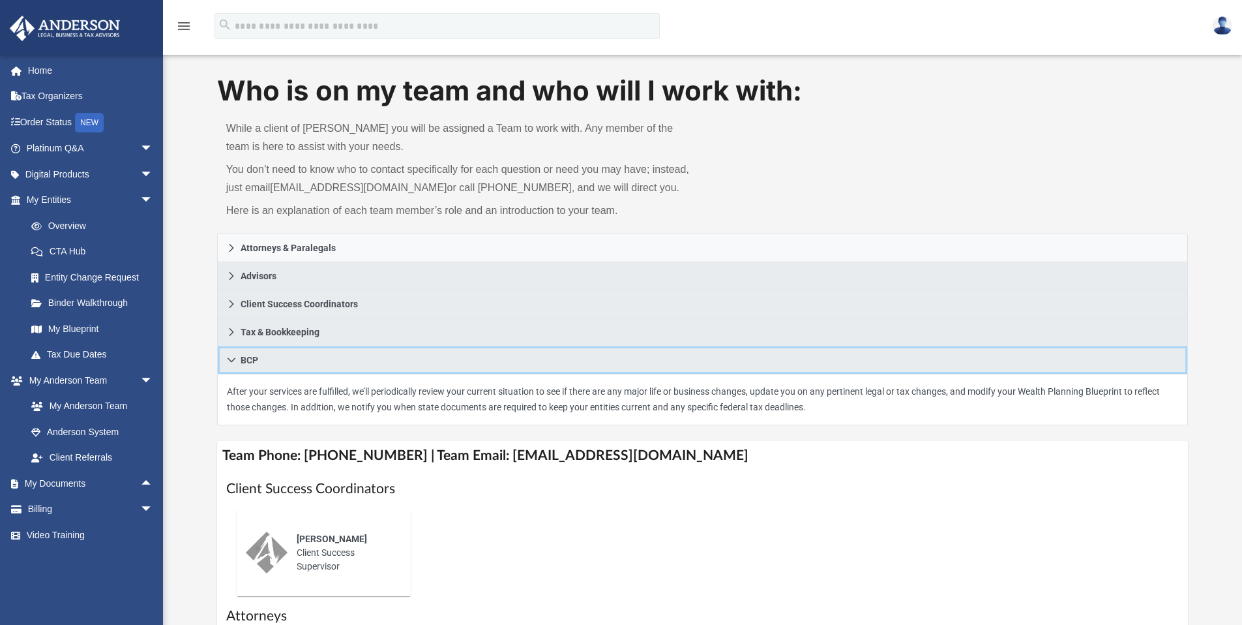
click at [235, 357] on icon at bounding box center [231, 359] width 9 height 9
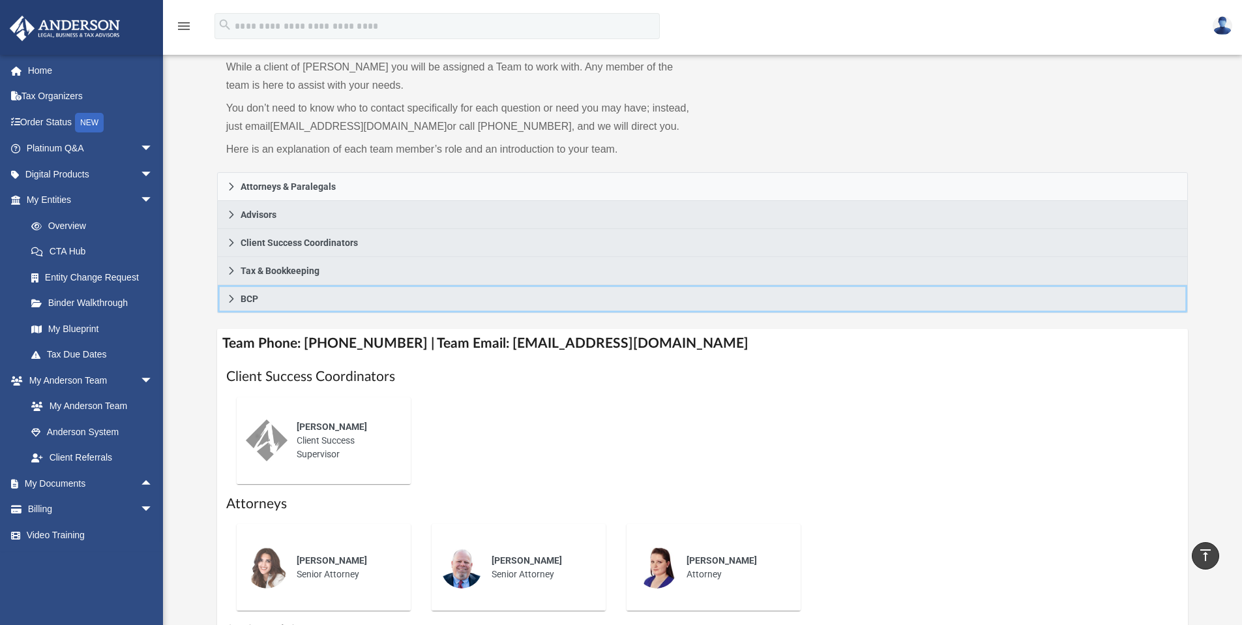
scroll to position [0, 0]
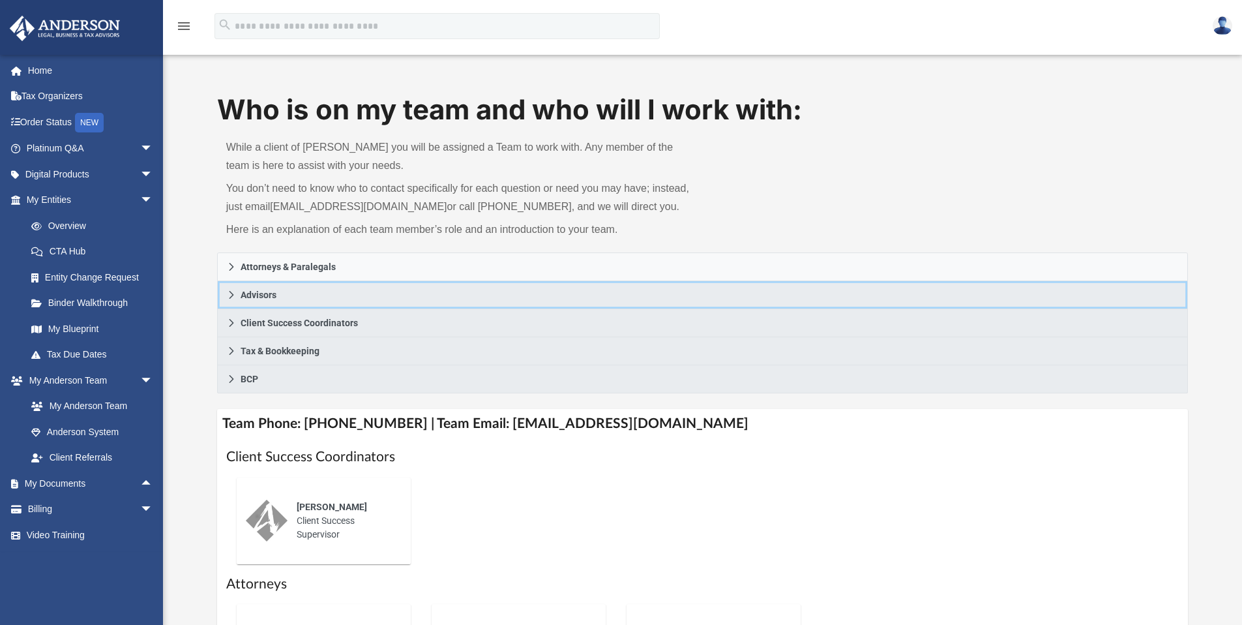
click at [381, 295] on link "Advisors" at bounding box center [702, 295] width 971 height 28
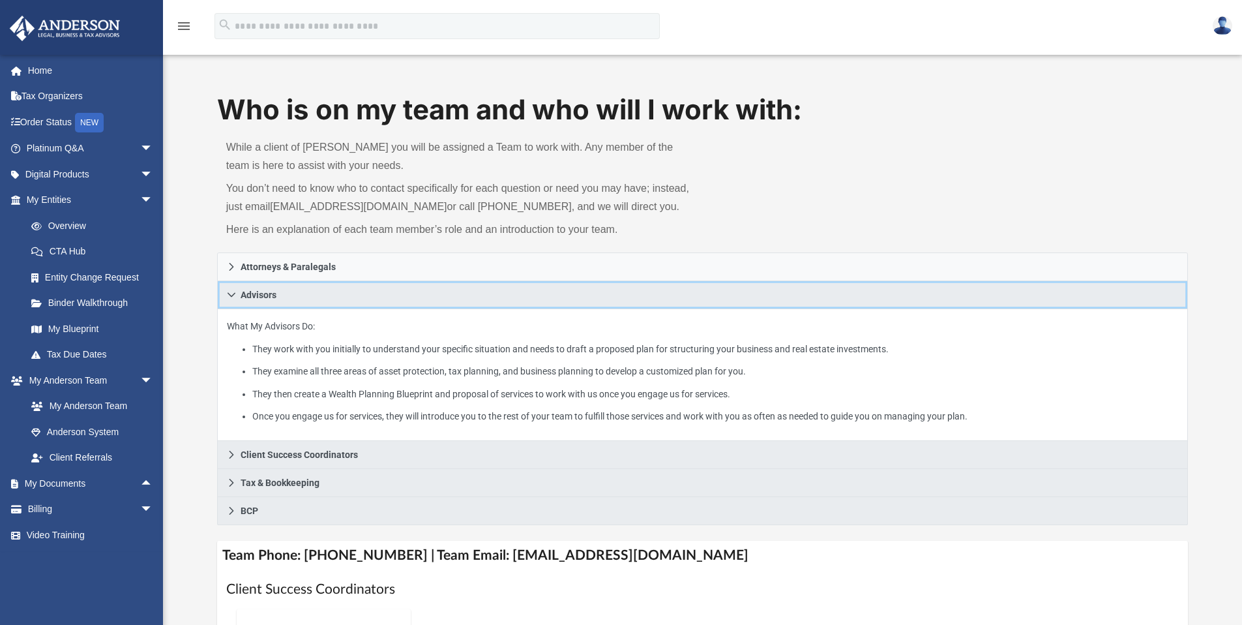
click at [381, 295] on link "Advisors" at bounding box center [702, 295] width 971 height 28
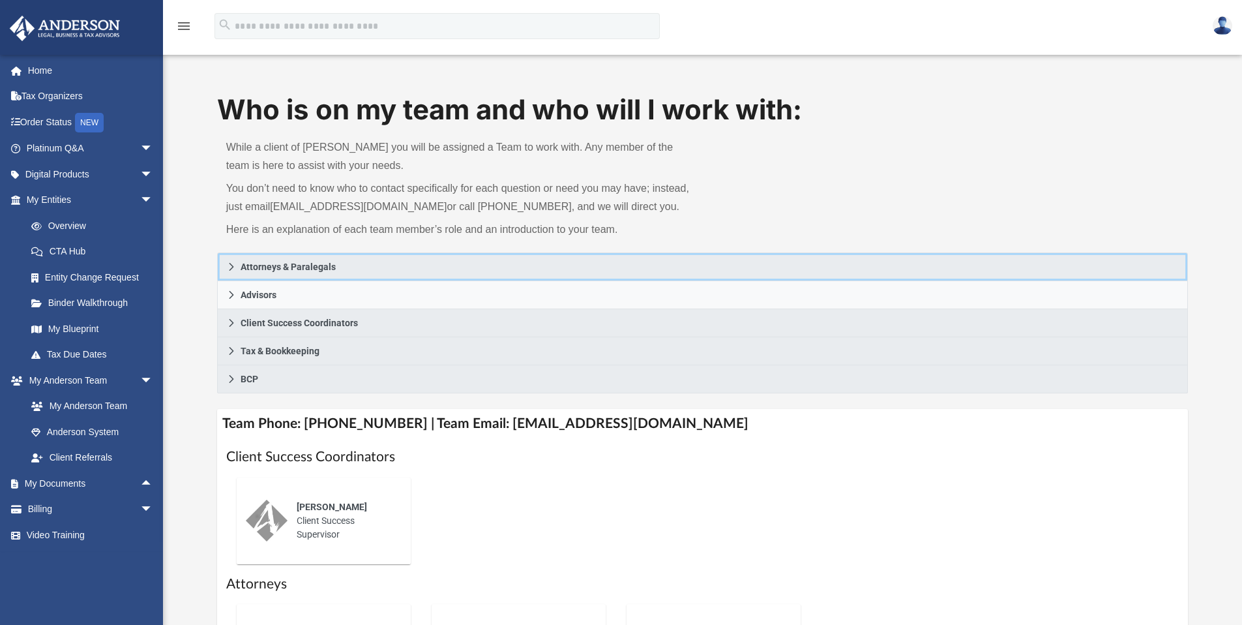
click at [376, 280] on link "Attorneys & Paralegals" at bounding box center [702, 266] width 971 height 29
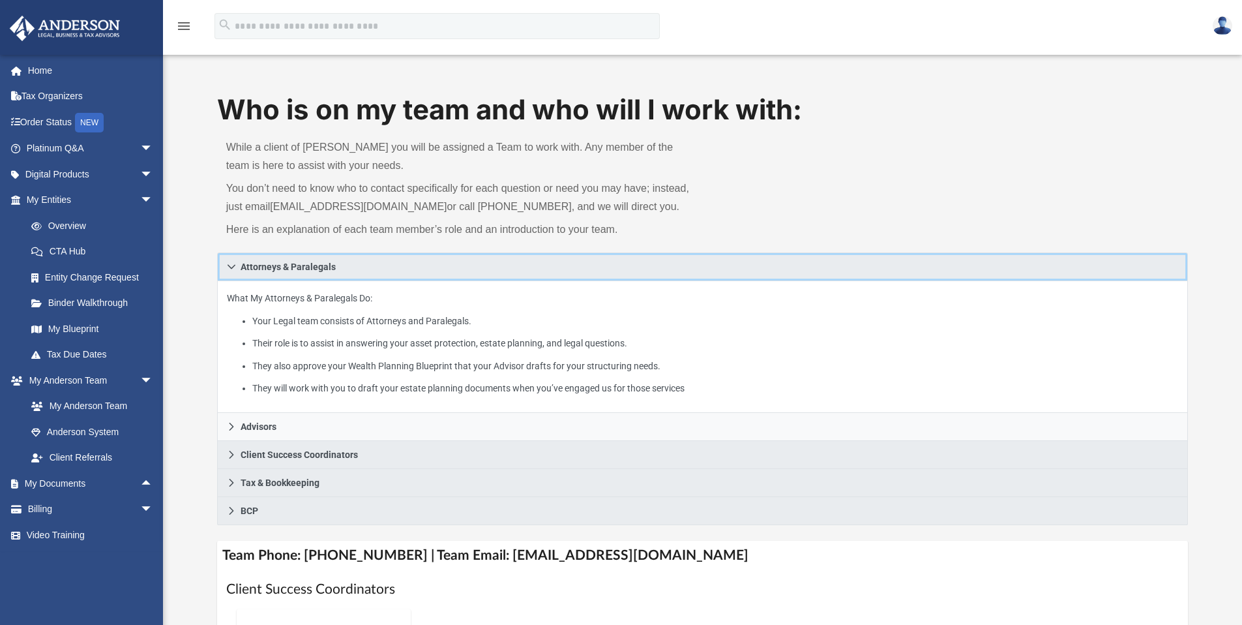
click at [376, 276] on link "Attorneys & Paralegals" at bounding box center [702, 266] width 971 height 29
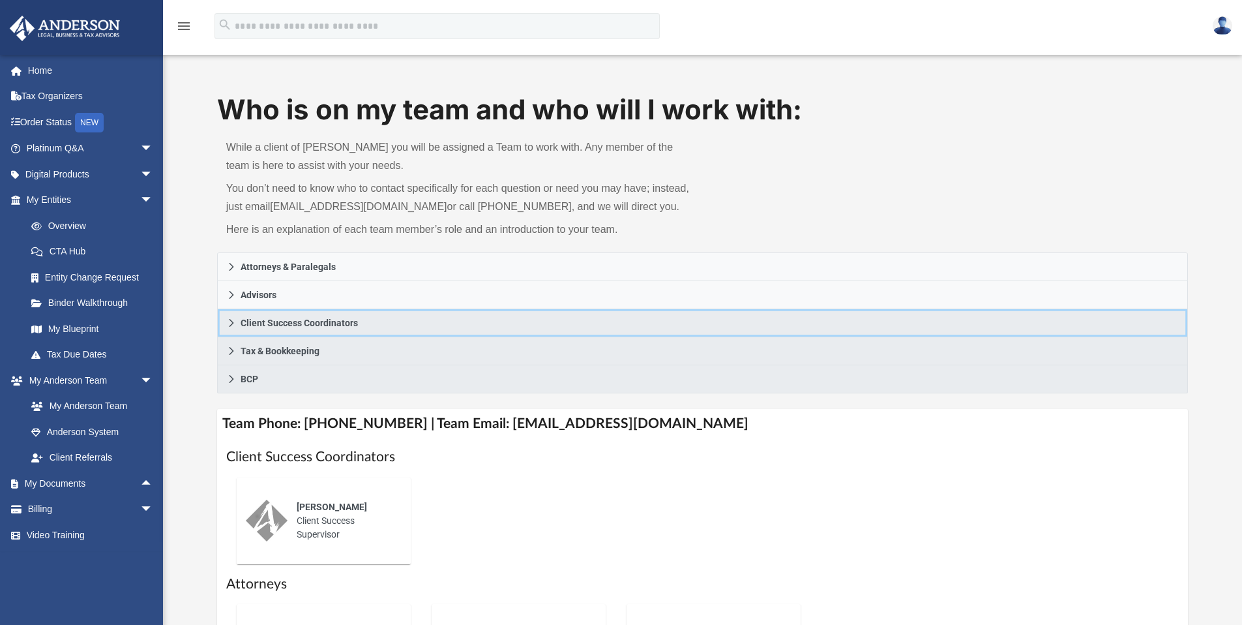
click at [336, 320] on span "Client Success Coordinators" at bounding box center [299, 322] width 117 height 9
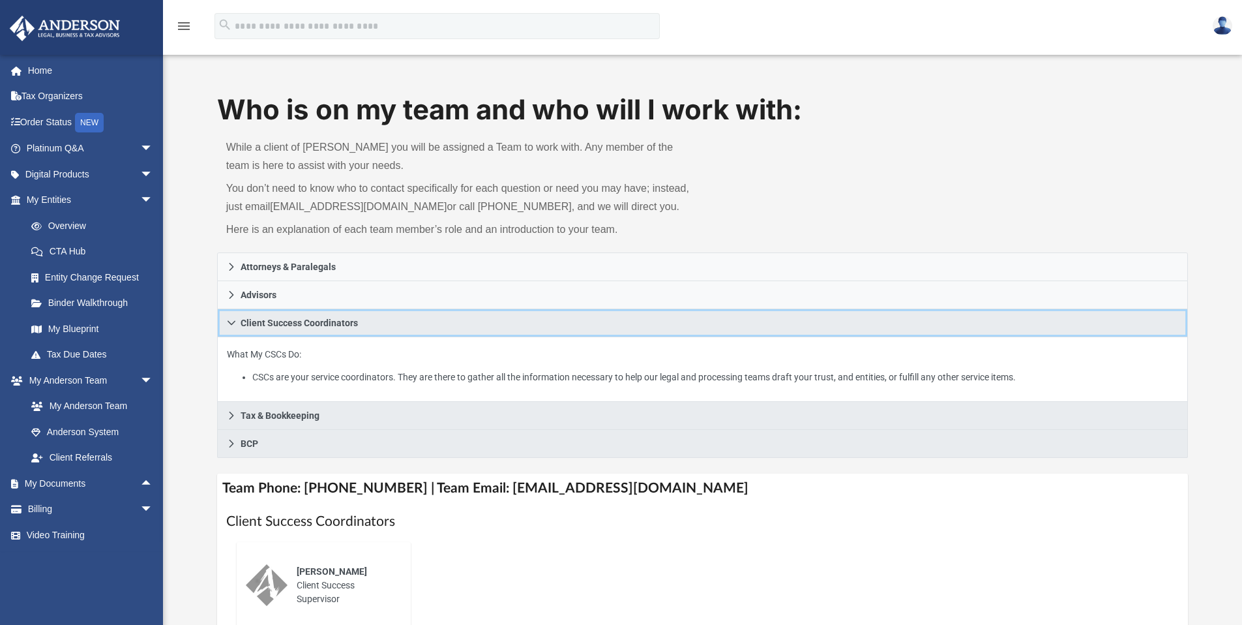
click at [336, 320] on span "Client Success Coordinators" at bounding box center [299, 322] width 117 height 9
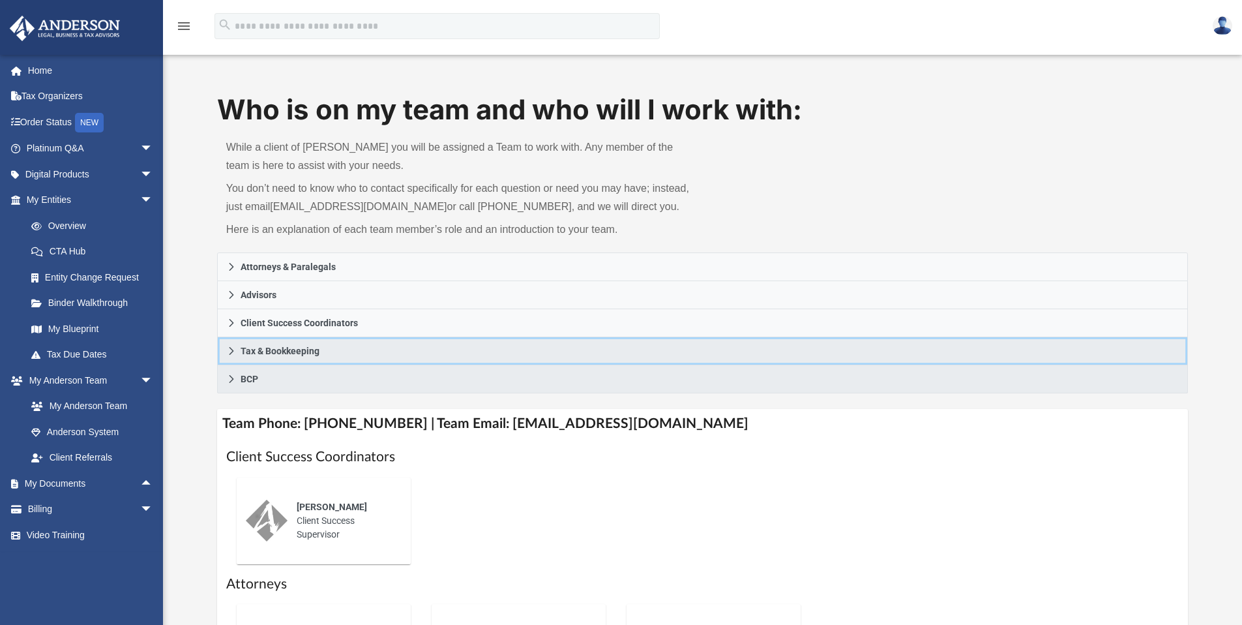
click at [334, 353] on link "Tax & Bookkeeping" at bounding box center [702, 351] width 971 height 28
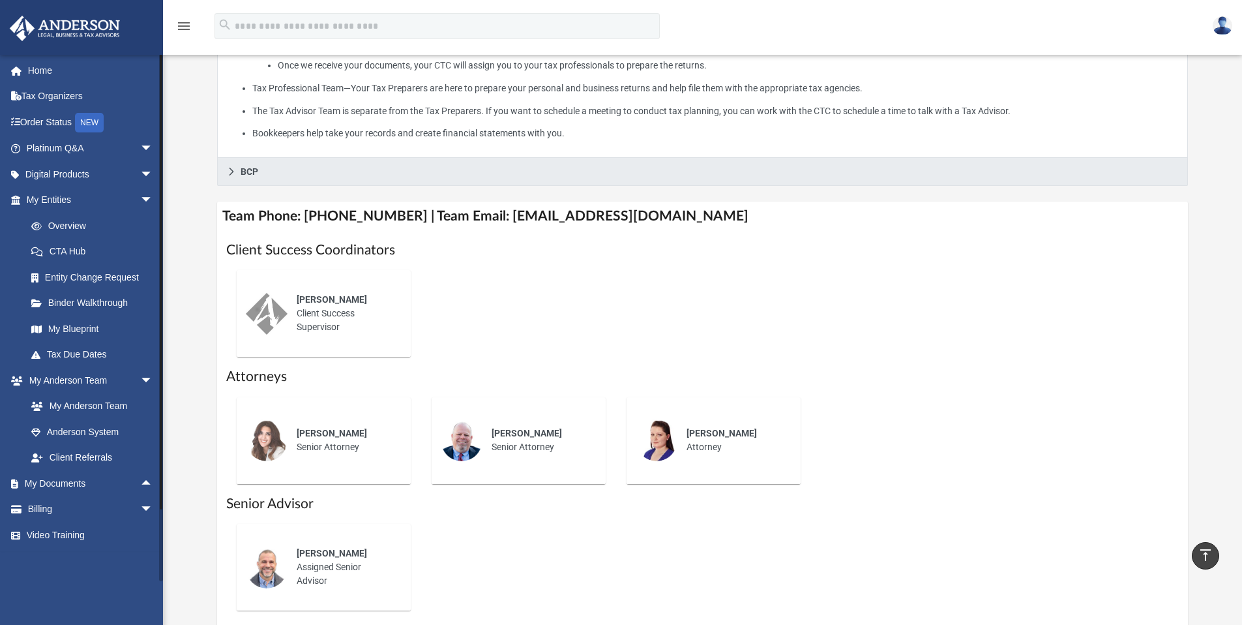
scroll to position [437, 0]
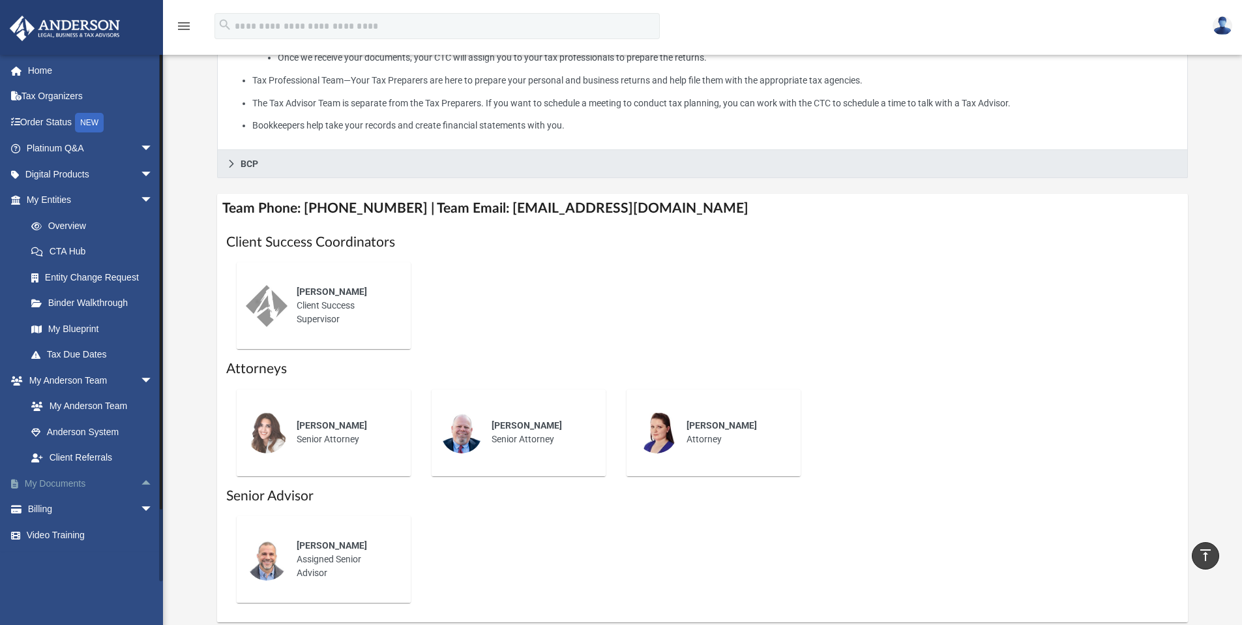
click at [74, 485] on link "My Documents arrow_drop_up" at bounding box center [91, 483] width 164 height 26
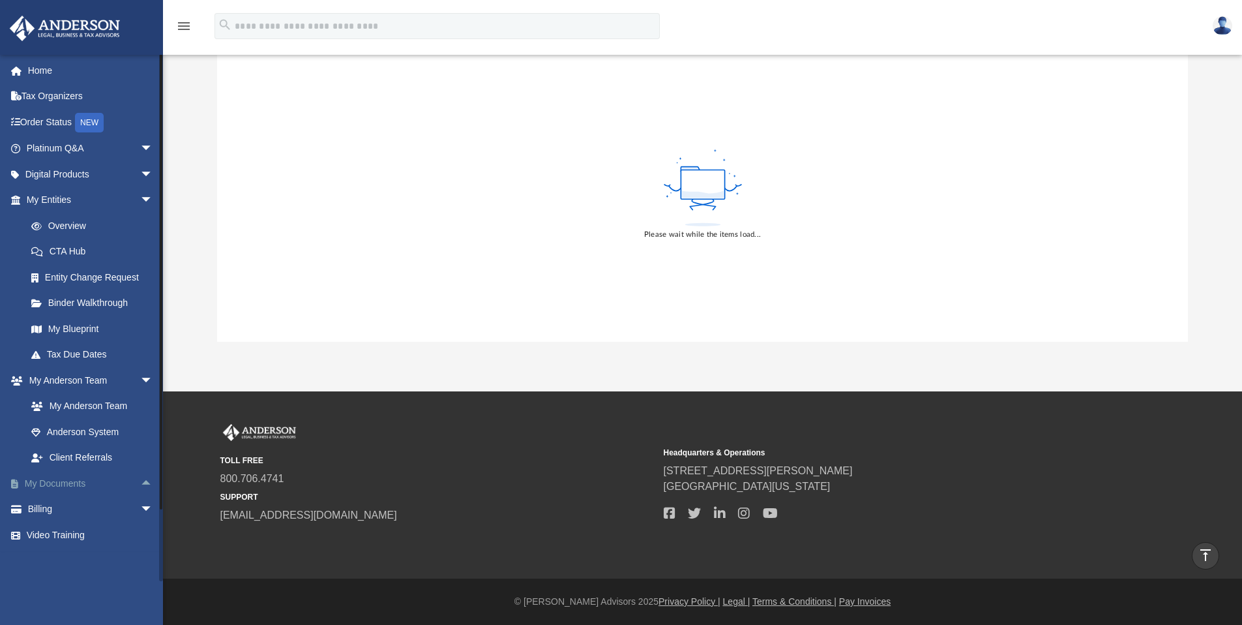
scroll to position [166, 0]
click at [74, 485] on link "My Documents arrow_drop_up" at bounding box center [91, 483] width 164 height 26
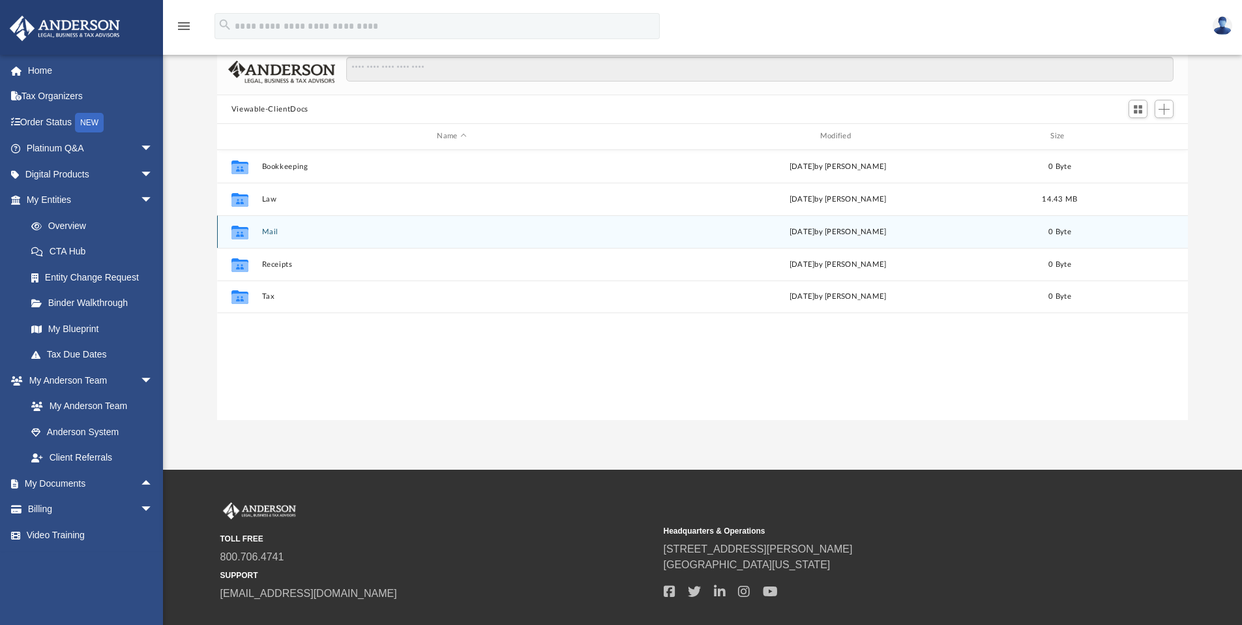
scroll to position [82, 0]
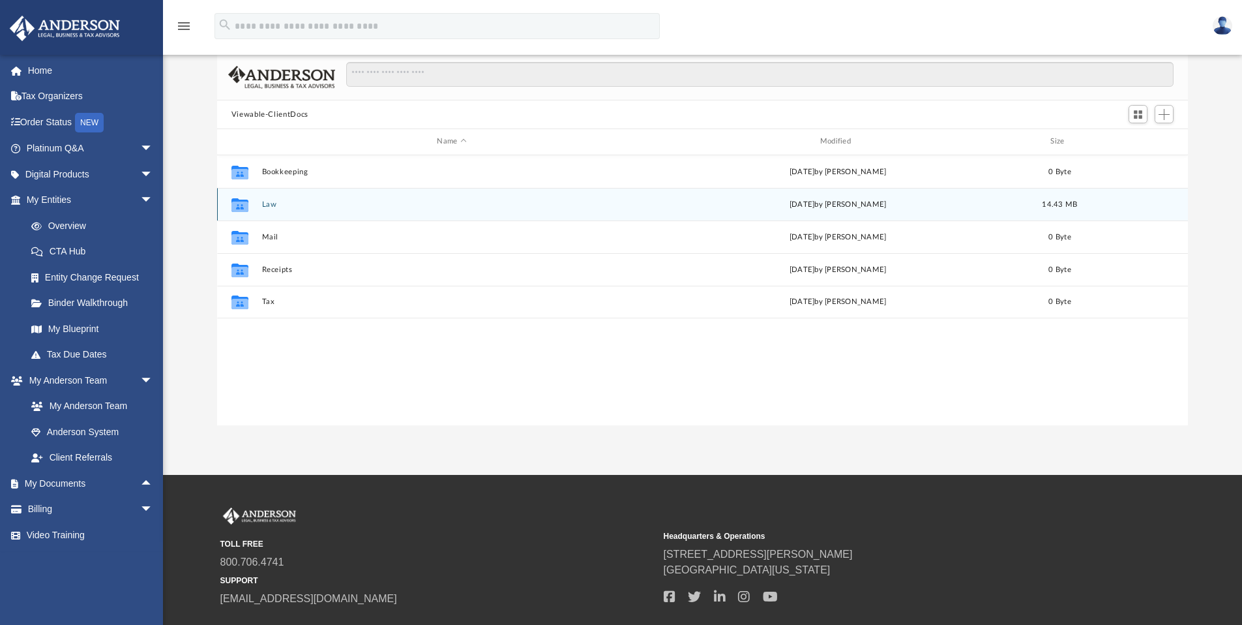
click at [270, 203] on button "Law" at bounding box center [451, 204] width 380 height 8
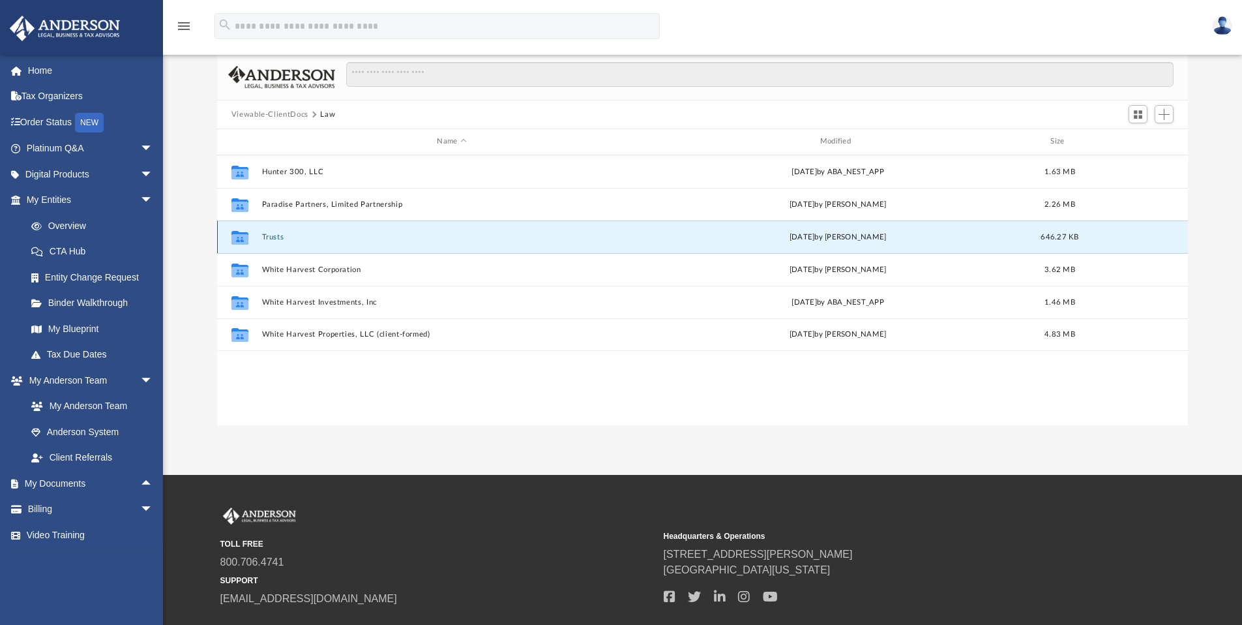
click at [353, 233] on button "Trusts" at bounding box center [451, 237] width 380 height 8
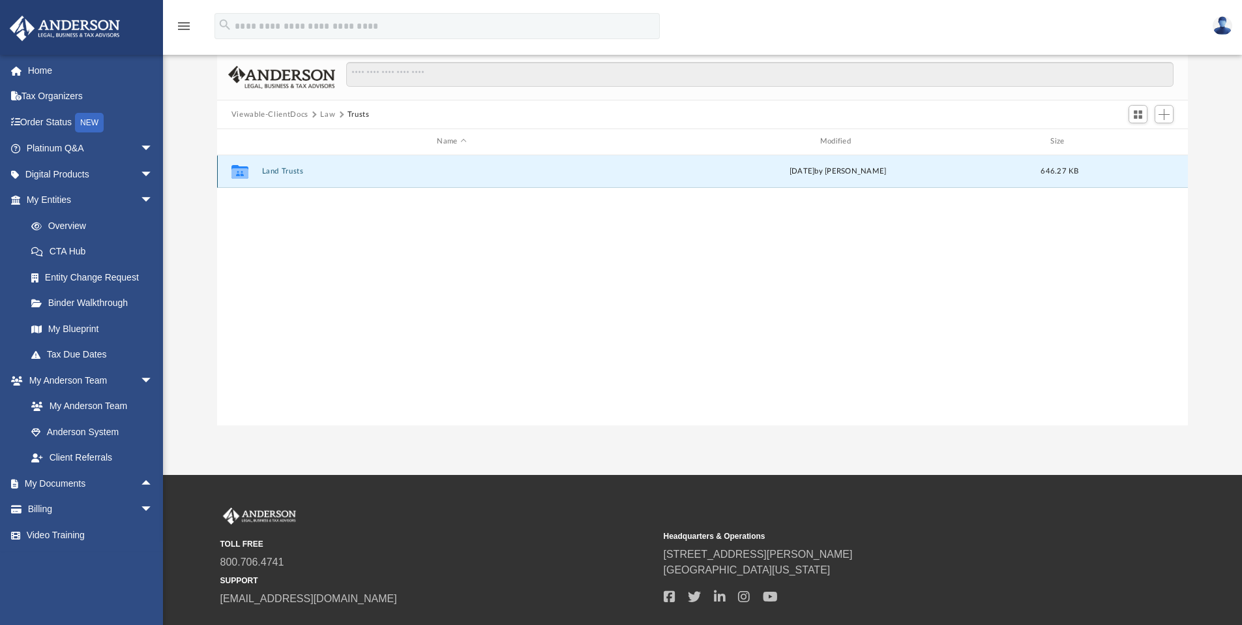
click at [293, 168] on button "Land Trusts" at bounding box center [451, 171] width 380 height 8
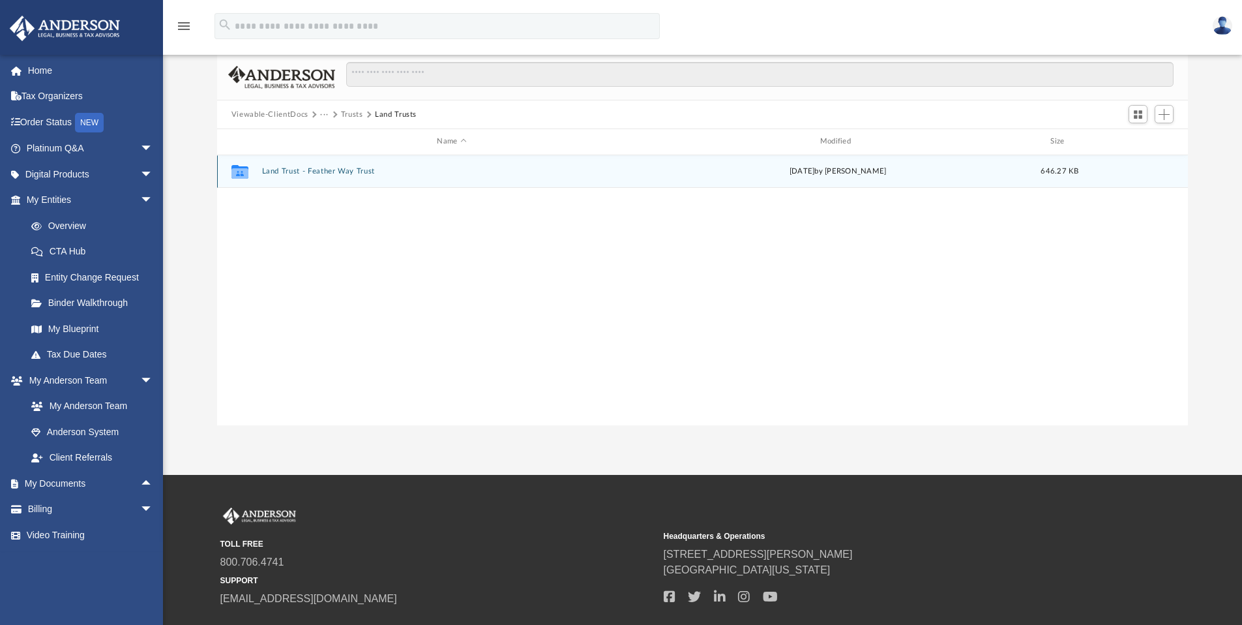
click at [293, 168] on button "Land Trust - Feather Way Trust" at bounding box center [451, 171] width 380 height 8
click at [304, 173] on button "2025.08.21 - Signed Trust Docs (Feather Way Trust).pdf" at bounding box center [451, 172] width 380 height 8
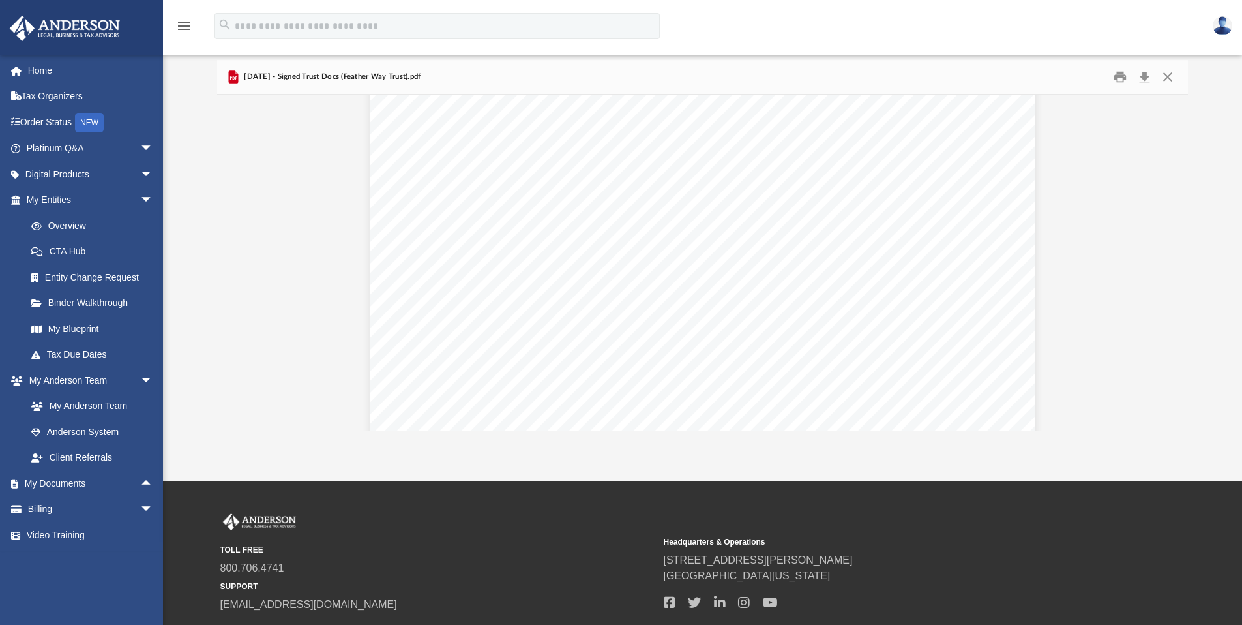
scroll to position [0, 0]
click at [1168, 76] on button "Close" at bounding box center [1167, 77] width 23 height 20
